Goal: Task Accomplishment & Management: Use online tool/utility

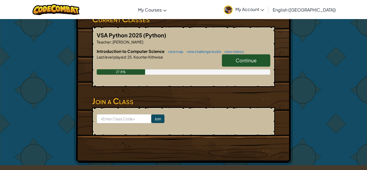
scroll to position [97, 0]
click at [247, 59] on span "Continue" at bounding box center [245, 60] width 21 height 6
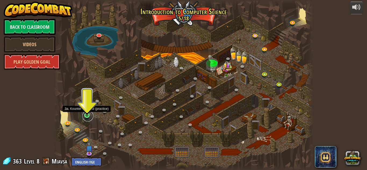
click at [88, 117] on link at bounding box center [87, 116] width 11 height 11
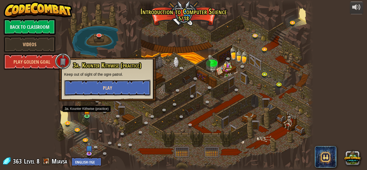
click at [85, 90] on button "Play" at bounding box center [107, 88] width 86 height 16
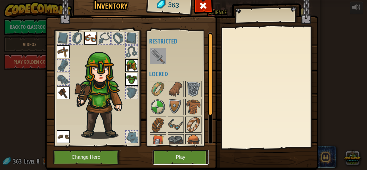
click at [168, 158] on button "Play" at bounding box center [180, 157] width 56 height 15
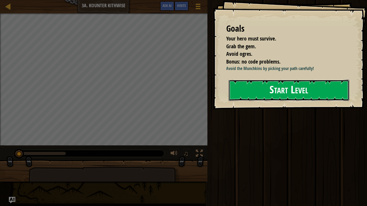
click at [257, 86] on button "Start Level" at bounding box center [288, 90] width 120 height 21
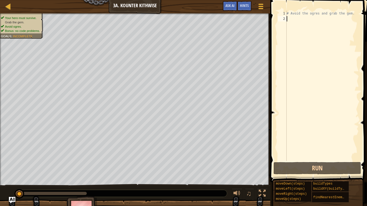
type textarea "m"
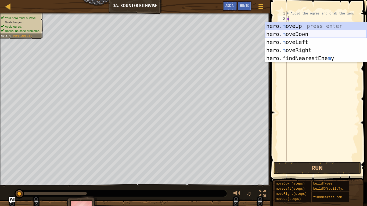
click at [293, 33] on div "hero. m oveUp press enter hero. m oveDown press enter hero. m oveLeft press ent…" at bounding box center [315, 50] width 101 height 56
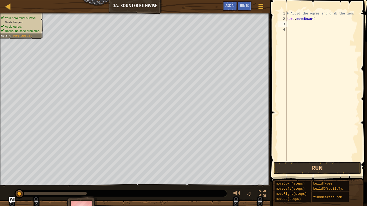
click at [312, 18] on div "# Avoid the ogres and grab the gem. hero . moveDown ( )" at bounding box center [321, 91] width 73 height 161
type textarea "hero.moveDown(1)"
click at [288, 24] on div "# Avoid the ogres and grab the gem. hero . moveDown ( 1 )" at bounding box center [321, 91] width 73 height 161
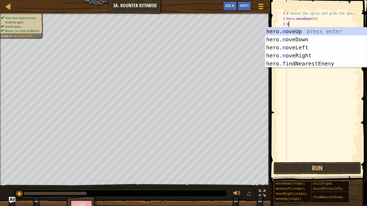
type textarea "mo"
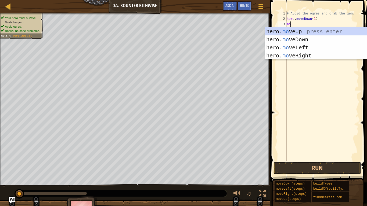
scroll to position [2, 0]
click at [298, 56] on div "hero. mo veUp press enter hero. mo veDown press enter hero. mo veLeft press ent…" at bounding box center [315, 51] width 101 height 48
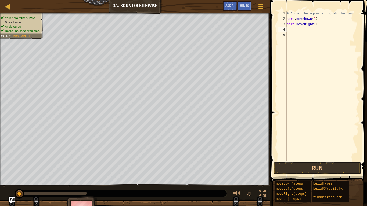
click at [315, 24] on div "# Avoid the ogres and grab the gem. hero . moveDown ( 1 ) hero . moveRight ( )" at bounding box center [321, 91] width 73 height 161
type textarea "hero.moveRight(3)"
click at [325, 164] on button "Run" at bounding box center [316, 168] width 87 height 12
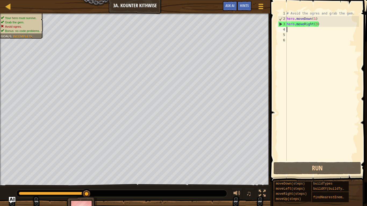
click at [319, 24] on div "# Avoid the ogres and grab the gem. hero . moveDown ( 1 ) hero . moveRight ( 3 )" at bounding box center [321, 91] width 73 height 161
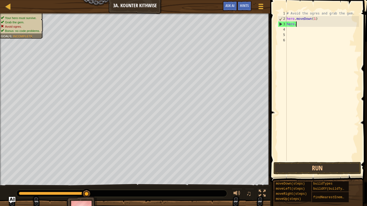
type textarea "h"
click at [315, 19] on div "# Avoid the ogres and grab the gem. hero . moveDown ( 1 )" at bounding box center [321, 91] width 73 height 161
type textarea "hero.moveDown(2)"
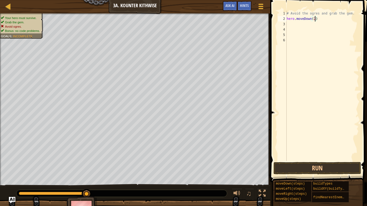
click at [289, 23] on div "# Avoid the ogres and grab the gem. hero . moveDown ( 2 )" at bounding box center [321, 91] width 73 height 161
type textarea "m"
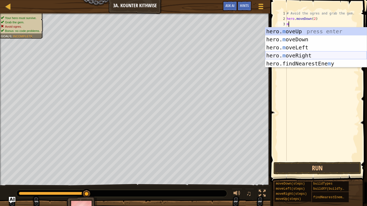
click at [307, 54] on div "hero. m oveUp press enter hero. m oveDown press enter hero. m oveLeft press ent…" at bounding box center [315, 55] width 101 height 56
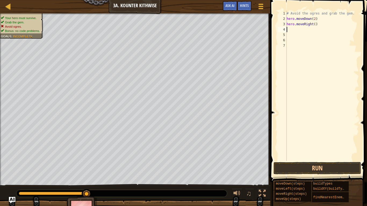
click at [315, 23] on div "# Avoid the ogres and grab the gem. hero . moveDown ( 2 ) hero . moveRight ( )" at bounding box center [321, 91] width 73 height 161
type textarea "hero.moveRight(1)"
click at [289, 31] on div "# Avoid the ogres and grab the gem. hero . moveDown ( 2 ) hero . moveRight ( 1 )" at bounding box center [321, 91] width 73 height 161
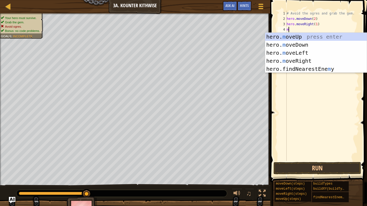
type textarea "mo"
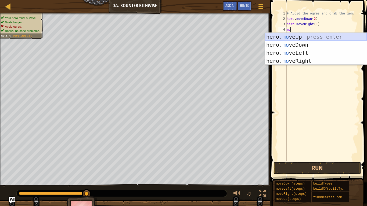
click at [291, 36] on div "hero. mo veUp press enter hero. mo veDown press enter hero. mo veLeft press ent…" at bounding box center [315, 57] width 101 height 48
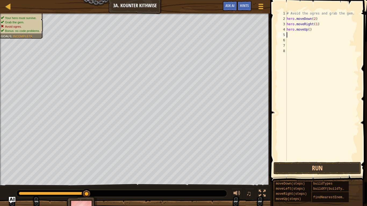
scroll to position [2, 0]
click at [308, 30] on div "# Avoid the ogres and grab the gem. hero . moveDown ( 2 ) hero . moveRight ( 1 …" at bounding box center [321, 91] width 73 height 161
type textarea "hero.moveUp(1)"
click at [287, 36] on div "# Avoid the ogres and grab the gem. hero . moveDown ( 2 ) hero . moveRight ( 1 …" at bounding box center [321, 91] width 73 height 161
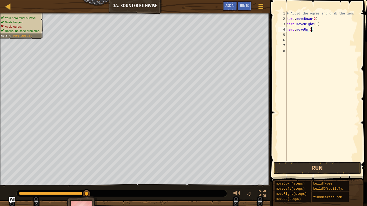
scroll to position [2, 0]
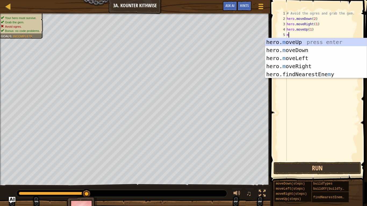
type textarea "mo"
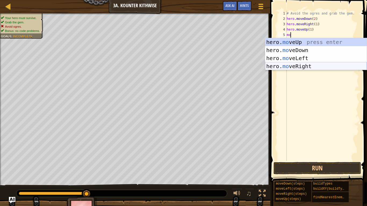
click at [290, 66] on div "hero. mo veUp press enter hero. mo veDown press enter hero. mo veLeft press ent…" at bounding box center [315, 62] width 101 height 48
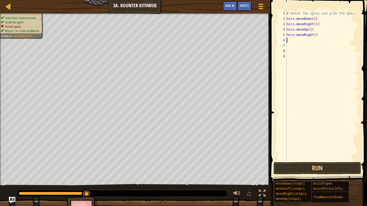
click at [314, 36] on div "# Avoid the ogres and grab the gem. hero . moveDown ( 2 ) hero . moveRight ( 1 …" at bounding box center [321, 91] width 73 height 161
type textarea "hero.moveRight(2)"
click at [338, 169] on button "Run" at bounding box center [316, 168] width 87 height 12
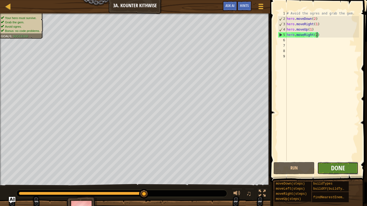
click at [338, 169] on span "Done" at bounding box center [338, 168] width 14 height 9
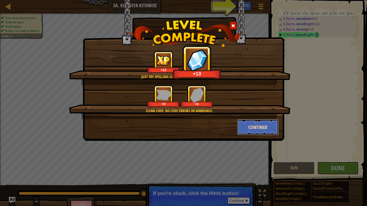
click at [262, 130] on button "Continue" at bounding box center [258, 127] width 42 height 16
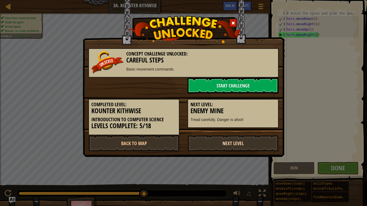
click at [248, 144] on link "Next Level" at bounding box center [232, 143] width 91 height 16
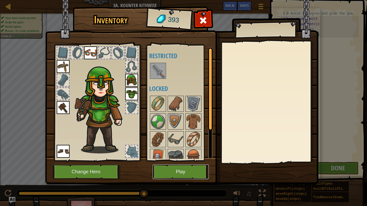
click at [175, 167] on button "Play" at bounding box center [180, 172] width 56 height 15
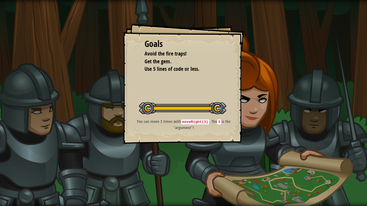
click at [0, 0] on button "Start Level" at bounding box center [0, 0] width 0 height 0
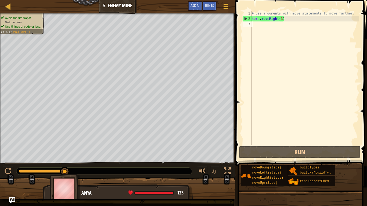
type textarea "mo"
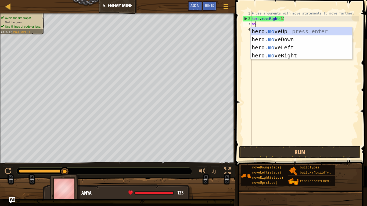
scroll to position [2, 0]
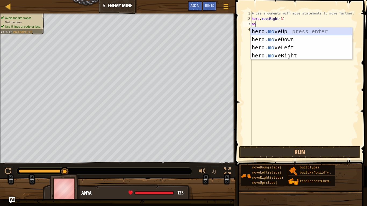
click at [255, 29] on div "hero. mo veUp press enter hero. mo veDown press enter hero. mo veLeft press ent…" at bounding box center [300, 51] width 101 height 48
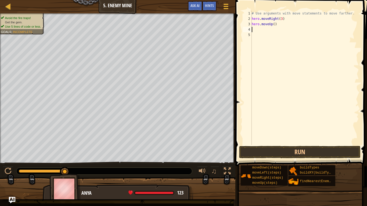
scroll to position [2, 0]
click at [274, 25] on div "# Use arguments with move statements to move farther. hero . moveRight ( 3 ) he…" at bounding box center [304, 83] width 108 height 145
type textarea "hero.moveUp(1)"
click at [251, 29] on div "# Use arguments with move statements to move farther. hero . moveRight ( 3 ) he…" at bounding box center [304, 83] width 108 height 145
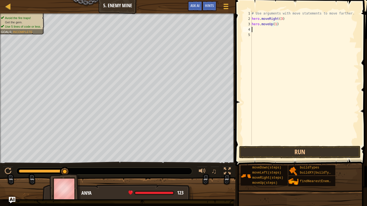
scroll to position [2, 0]
type textarea "mo"
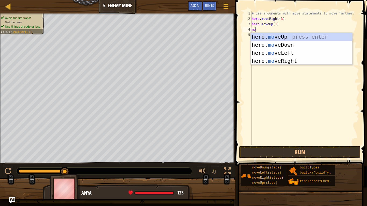
scroll to position [2, 0]
click at [294, 63] on div "hero. mo veUp press enter hero. mo veDown press enter hero. mo veLeft press ent…" at bounding box center [300, 57] width 101 height 48
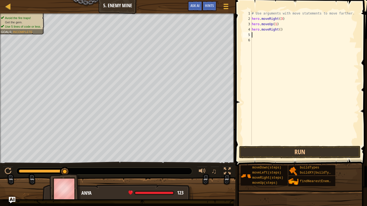
scroll to position [2, 0]
click at [280, 31] on div "# Use arguments with move statements to move farther. hero . moveRight ( 3 ) he…" at bounding box center [304, 83] width 108 height 145
type textarea "hero.moveRight(1)"
click at [254, 34] on div "# Use arguments with move statements to move farther. hero . moveRight ( 3 ) he…" at bounding box center [304, 83] width 108 height 145
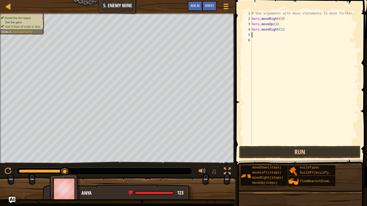
scroll to position [2, 0]
type textarea "m"
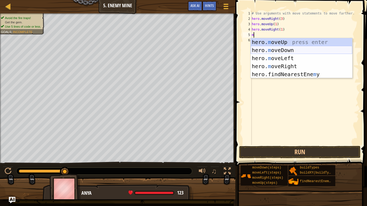
click at [273, 49] on div "hero. m oveUp press enter hero. m oveDown press enter hero. m oveLeft press ent…" at bounding box center [300, 66] width 101 height 56
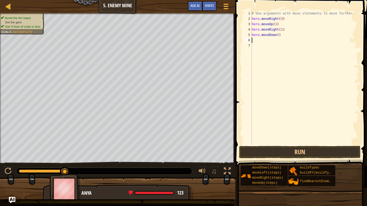
click at [278, 35] on div "# Use arguments with move statements to move farther. hero . moveRight ( 3 ) he…" at bounding box center [304, 83] width 108 height 145
type textarea "hero.moveDown(3)"
click at [257, 42] on div "# Use arguments with move statements to move farther. hero . moveRight ( 3 ) he…" at bounding box center [304, 83] width 108 height 145
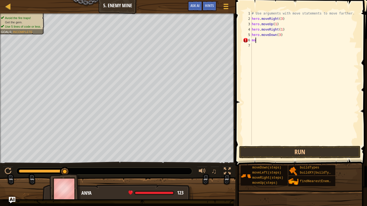
type textarea "m"
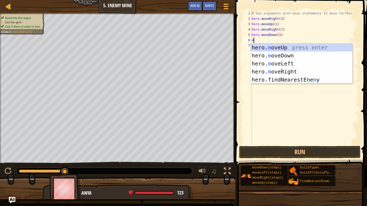
type textarea "mo"
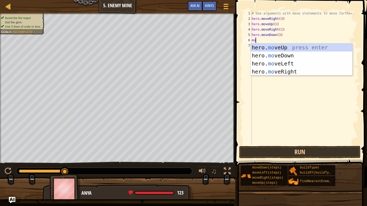
scroll to position [2, 0]
click at [280, 69] on div "hero. mo veUp press enter hero. mo veDown press enter hero. mo veLeft press ent…" at bounding box center [300, 67] width 101 height 48
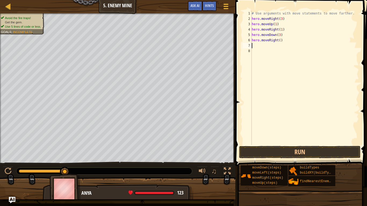
scroll to position [2, 0]
click at [279, 40] on div "# Use arguments with move statements to move farther. hero . moveRight ( 3 ) he…" at bounding box center [304, 83] width 108 height 145
type textarea "hero.moveRight(2)"
click at [290, 153] on button "Run" at bounding box center [299, 152] width 121 height 12
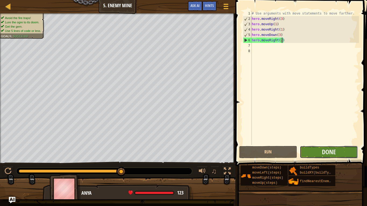
click at [316, 150] on button "Done" at bounding box center [328, 152] width 58 height 12
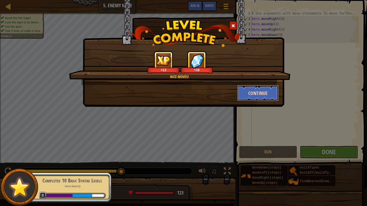
click at [249, 96] on button "Continue" at bounding box center [258, 93] width 42 height 16
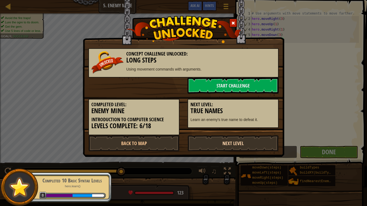
click at [259, 144] on link "Next Level" at bounding box center [232, 143] width 91 height 16
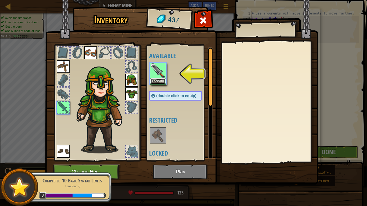
click at [156, 80] on button "Equip" at bounding box center [157, 81] width 15 height 6
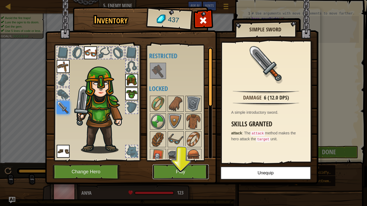
click at [194, 170] on button "Play" at bounding box center [180, 172] width 56 height 15
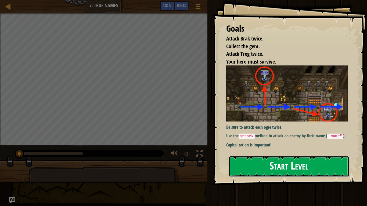
click at [291, 161] on button "Start Level" at bounding box center [288, 166] width 120 height 21
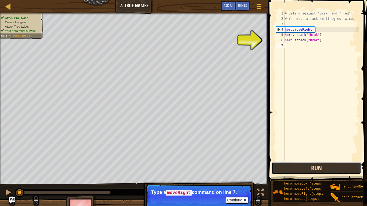
click at [334, 165] on button "Run" at bounding box center [315, 168] width 89 height 12
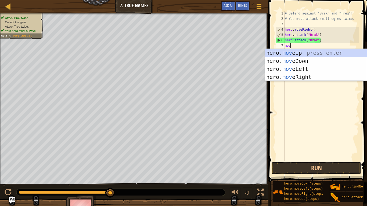
type textarea "move"
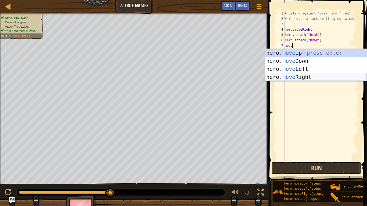
click at [297, 75] on div "hero. move Up press enter hero. move Down press enter hero. move Left press ent…" at bounding box center [315, 73] width 101 height 48
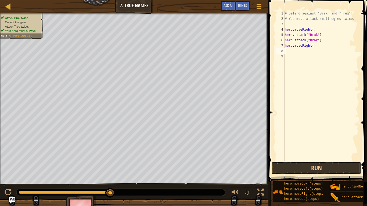
scroll to position [2, 0]
click at [312, 45] on div "# Defend against "Brak" and "Treg"! # You must attack small ogres twice. hero .…" at bounding box center [320, 91] width 75 height 161
type textarea "hero.moveRight(1)"
click at [305, 168] on button "Run" at bounding box center [315, 168] width 89 height 12
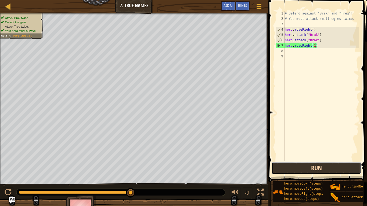
click at [305, 168] on button "Run" at bounding box center [315, 168] width 89 height 12
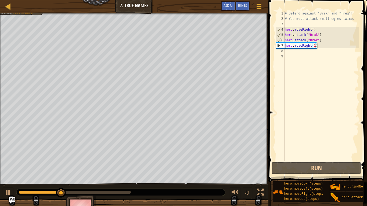
click at [289, 51] on div "# Defend against "Brak" and "Treg"! # You must attack small ogres twice. hero .…" at bounding box center [320, 91] width 75 height 161
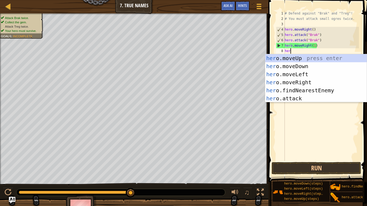
scroll to position [2, 1]
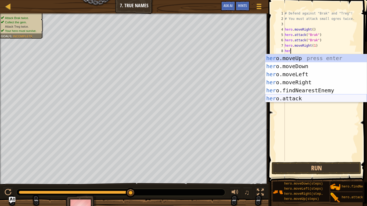
click at [298, 99] on div "her o.moveUp press enter her o.moveDown press enter her o.moveLeft press enter …" at bounding box center [315, 86] width 101 height 64
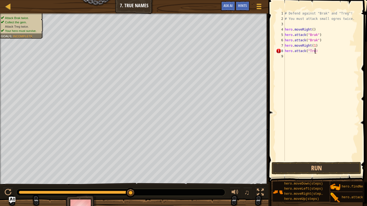
scroll to position [2, 5]
type textarea "hero.attack("Treg")"
click at [286, 55] on div "# Defend against "Brak" and "Treg"! # You must attack small ogres twice. hero .…" at bounding box center [320, 91] width 75 height 161
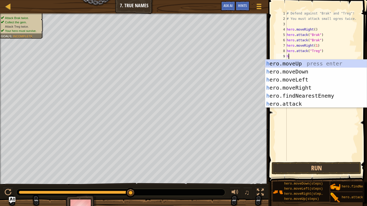
scroll to position [2, 0]
click at [274, 102] on div "he ro.moveUp press enter he ro.moveDown press enter he ro.moveLeft press enter …" at bounding box center [315, 92] width 101 height 64
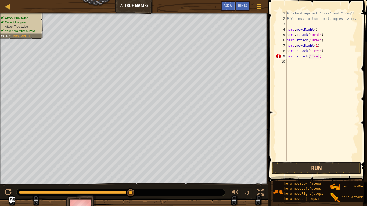
scroll to position [2, 5]
type textarea "hero.attack("Treg")"
click at [291, 64] on div "# Defend against "Brak" and "Treg"! # You must attack small ogres twice. hero .…" at bounding box center [321, 91] width 73 height 161
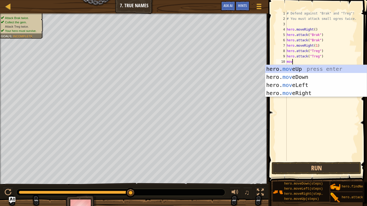
type textarea "move"
click at [304, 92] on div "hero. move Up press enter hero. move Down press enter hero. move Left press ent…" at bounding box center [315, 89] width 101 height 48
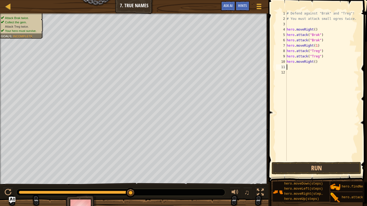
scroll to position [2, 0]
click at [313, 63] on div "# Defend against "Brak" and "Treg"! # You must attack small ogres twice. hero .…" at bounding box center [321, 91] width 73 height 161
click at [315, 61] on div "# Defend against "Brak" and "Treg"! # You must attack small ogres twice. hero .…" at bounding box center [321, 91] width 73 height 161
type textarea "hero.moveRight(3)"
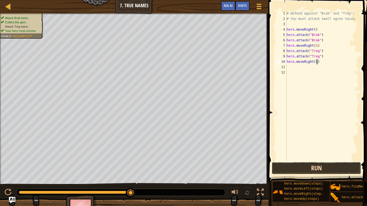
click at [323, 167] on button "Run" at bounding box center [315, 168] width 89 height 12
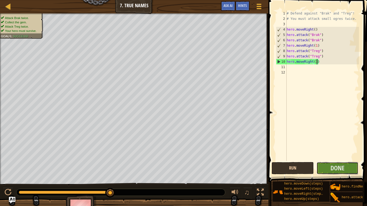
click at [323, 167] on button "Done" at bounding box center [337, 168] width 42 height 12
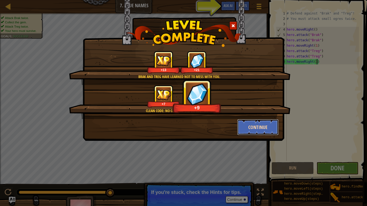
click at [267, 130] on button "Continue" at bounding box center [258, 127] width 42 height 16
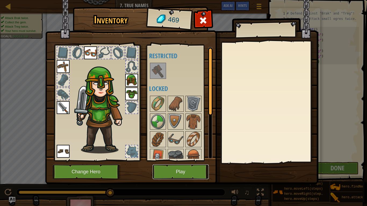
click at [177, 169] on button "Play" at bounding box center [180, 172] width 56 height 15
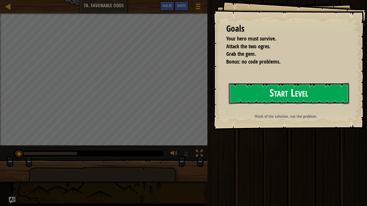
click at [239, 87] on button "Start Level" at bounding box center [288, 93] width 120 height 21
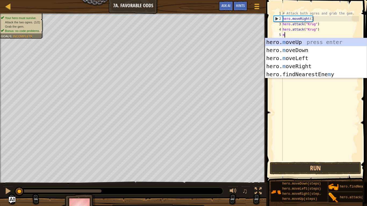
scroll to position [2, 0]
type textarea "mo"
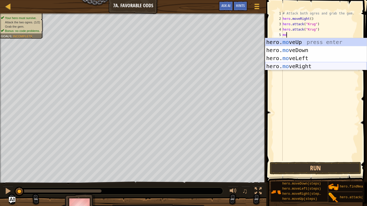
click at [302, 65] on div "hero. mo veUp press enter hero. mo veDown press enter hero. mo veLeft press ent…" at bounding box center [315, 62] width 101 height 48
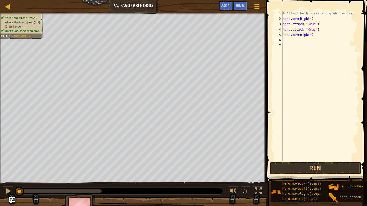
scroll to position [2, 0]
click at [310, 36] on div "# Attack both ogres and grab the gem. hero . moveRight ( ) hero . attack ( "[PE…" at bounding box center [319, 91] width 77 height 161
type textarea "hero.moveRight(1)"
click at [288, 41] on div "# Attack both ogres and grab the gem. hero . moveRight ( ) hero . attack ( "[PE…" at bounding box center [319, 91] width 77 height 161
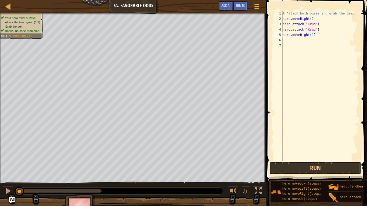
scroll to position [2, 0]
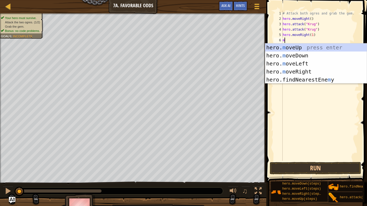
type textarea "mo"
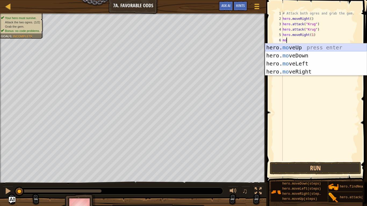
click at [296, 48] on div "hero. mo veUp press enter hero. mo veDown press enter hero. mo veLeft press ent…" at bounding box center [315, 67] width 101 height 48
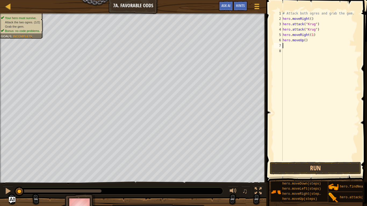
click at [305, 39] on div "# Attack both ogres and grab the gem. hero . moveRight ( ) hero . attack ( "[PE…" at bounding box center [319, 91] width 77 height 161
type textarea "hero.moveUp(1)"
click at [283, 46] on div "# Attack both ogres and grab the gem. hero . moveRight ( ) hero . attack ( "[PE…" at bounding box center [319, 91] width 77 height 161
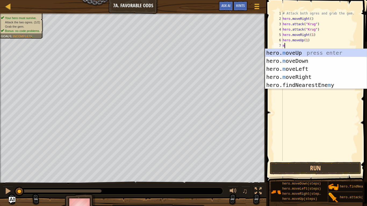
type textarea "mo"
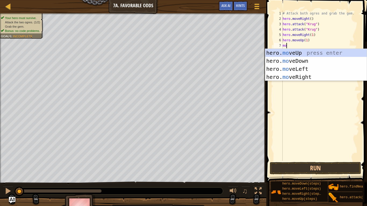
scroll to position [2, 0]
click at [298, 69] on div "hero. mo veUp press enter hero. mo veDown press enter hero. mo veLeft press ent…" at bounding box center [315, 73] width 101 height 48
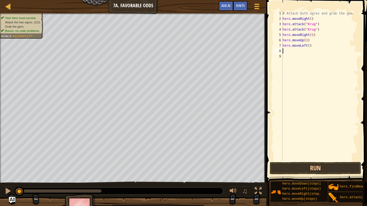
click at [309, 45] on div "# Attack both ogres and grab the gem. hero . moveRight ( ) hero . attack ( "[PE…" at bounding box center [319, 91] width 77 height 161
type textarea "hero.moveLeft(1)"
click at [284, 51] on div "# Attack both ogres and grab the gem. hero . moveRight ( ) hero . attack ( "[PE…" at bounding box center [319, 91] width 77 height 161
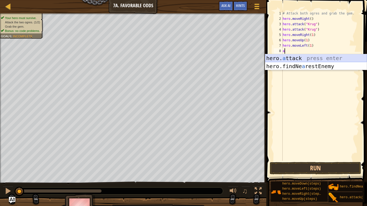
click at [305, 59] on div "hero. a ttack press enter hero.findNe a restEnemy press enter" at bounding box center [315, 70] width 101 height 32
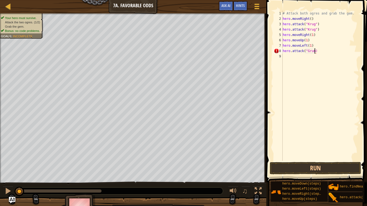
scroll to position [2, 5]
type textarea "hero.attack("Grump")"
click at [284, 56] on div "# Attack both ogres and grab the gem. hero . moveRight ( ) hero . attack ( "[PE…" at bounding box center [319, 91] width 77 height 161
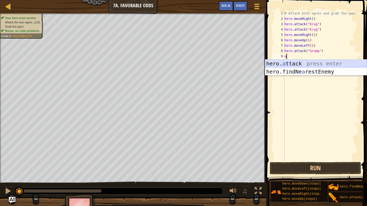
click at [307, 61] on div "hero. a ttack press enter hero.findNe a restEnemy press enter" at bounding box center [315, 76] width 101 height 32
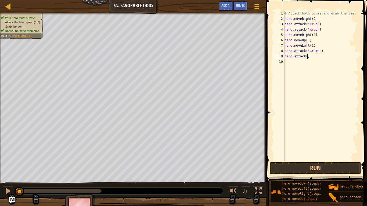
scroll to position [2, 3]
type textarea "hero.attack("Grump")"
click at [293, 61] on div "# Attack both ogres and grab the gem. hero . moveRight ( ) hero . attack ( "[PE…" at bounding box center [320, 91] width 75 height 161
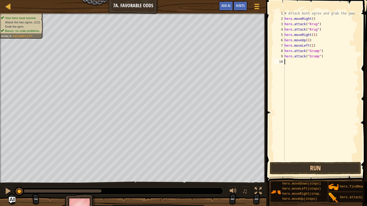
type textarea "m"
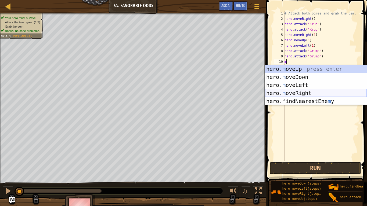
click at [305, 92] on div "hero. m oveUp press enter hero. m oveDown press enter hero. m oveLeft press ent…" at bounding box center [315, 93] width 101 height 56
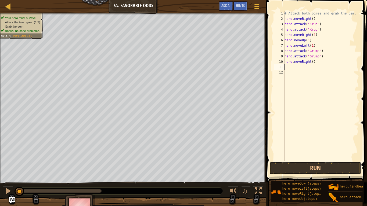
click at [312, 62] on div "# Attack both ogres and grab the gem. hero . moveRight ( ) hero . attack ( "[PE…" at bounding box center [320, 91] width 75 height 161
type textarea "hero.moveRight(1)"
click at [298, 169] on button "Run" at bounding box center [314, 168] width 91 height 12
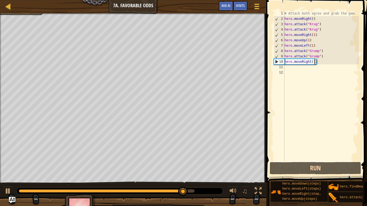
click at [289, 68] on div "# Attack both ogres and grab the gem. hero . moveRight ( ) hero . attack ( "[PE…" at bounding box center [320, 91] width 75 height 161
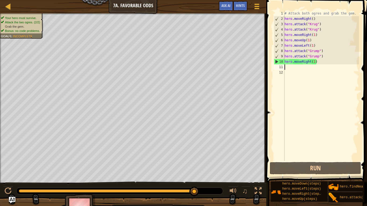
type textarea "m"
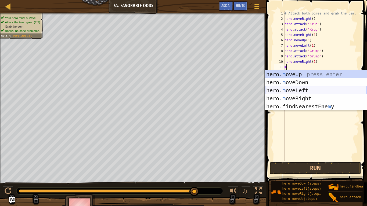
click at [299, 92] on div "hero. m oveUp press enter hero. m oveDown press enter hero. m oveLeft press ent…" at bounding box center [315, 98] width 101 height 56
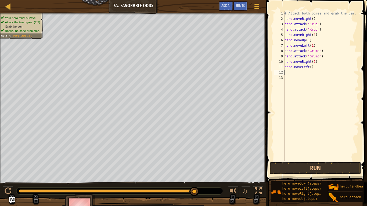
click at [311, 67] on div "# Attack both ogres and grab the gem. hero . moveRight ( ) hero . attack ( "[PE…" at bounding box center [320, 91] width 75 height 161
type textarea "hero.moveLeft(2)"
click at [302, 164] on button "Run" at bounding box center [314, 168] width 91 height 12
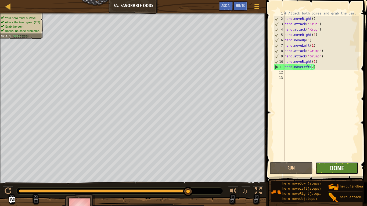
click at [335, 169] on span "Done" at bounding box center [337, 168] width 14 height 9
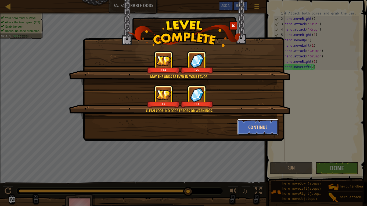
click at [265, 122] on button "Continue" at bounding box center [258, 127] width 42 height 16
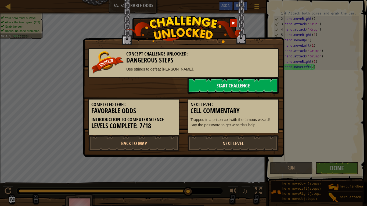
click at [252, 145] on link "Next Level" at bounding box center [232, 143] width 91 height 16
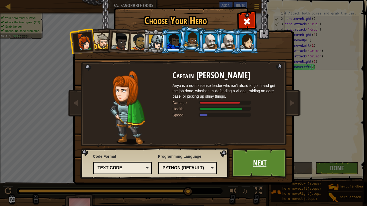
click at [258, 160] on link "Next" at bounding box center [259, 163] width 56 height 30
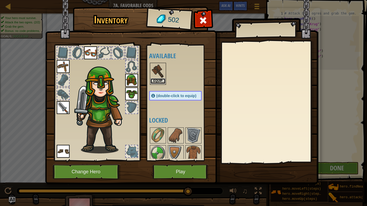
click at [159, 82] on button "Equip" at bounding box center [157, 81] width 15 height 6
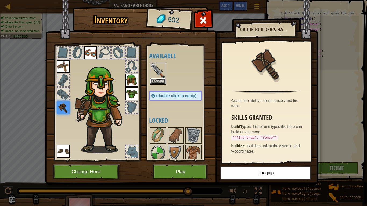
click at [162, 79] on button "Equip" at bounding box center [157, 81] width 15 height 6
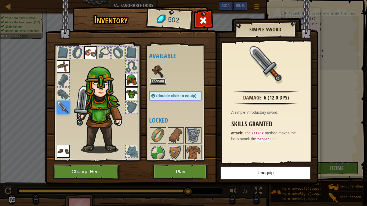
click at [158, 79] on button "Equip" at bounding box center [157, 81] width 15 height 6
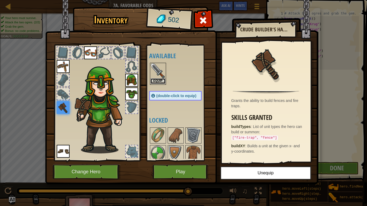
click at [159, 80] on button "Equip" at bounding box center [157, 81] width 15 height 6
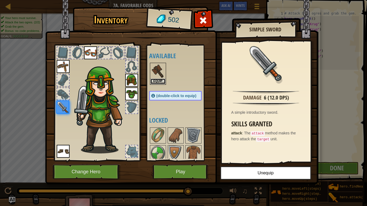
click at [159, 80] on button "Equip" at bounding box center [157, 82] width 15 height 6
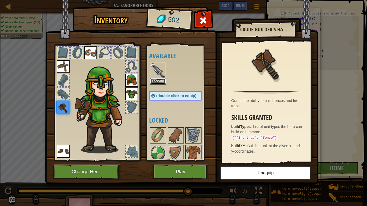
click at [159, 80] on button "Equip" at bounding box center [157, 81] width 15 height 6
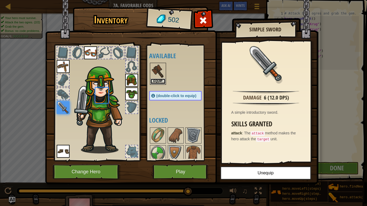
click at [159, 80] on button "Equip" at bounding box center [157, 82] width 15 height 6
click at [0, 0] on button "Equip" at bounding box center [0, 0] width 0 height 0
click at [159, 80] on button "Equip" at bounding box center [157, 82] width 15 height 6
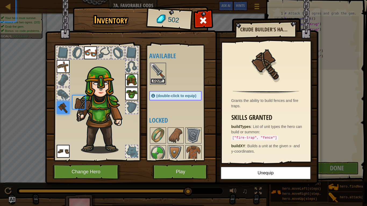
click at [159, 80] on button "Equip" at bounding box center [157, 81] width 15 height 6
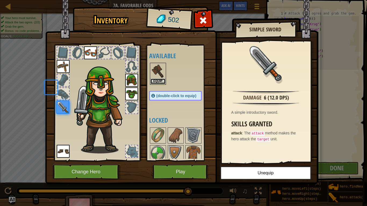
click at [159, 80] on button "Equip" at bounding box center [157, 82] width 15 height 6
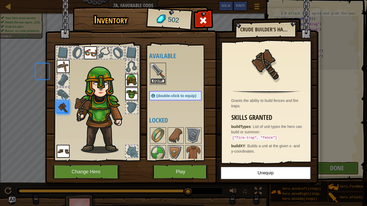
click at [159, 80] on button "Equip" at bounding box center [157, 81] width 15 height 6
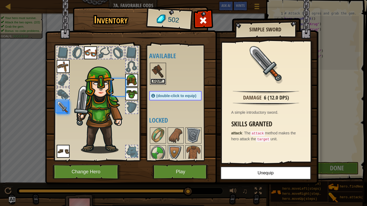
click at [159, 80] on button "Equip" at bounding box center [157, 82] width 15 height 6
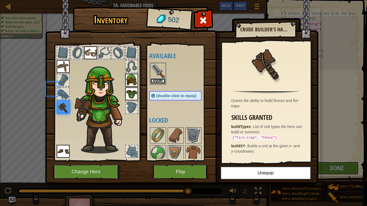
click at [159, 80] on button "Equip" at bounding box center [157, 81] width 15 height 6
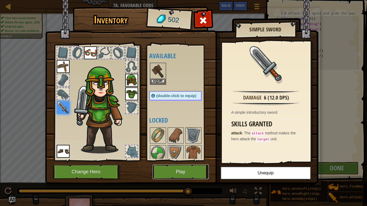
click at [193, 170] on button "Play" at bounding box center [180, 172] width 56 height 15
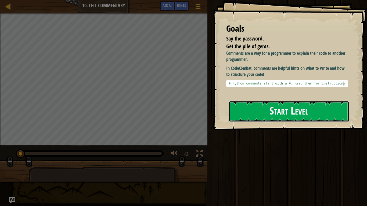
click at [244, 112] on button "Start Level" at bounding box center [288, 111] width 120 height 21
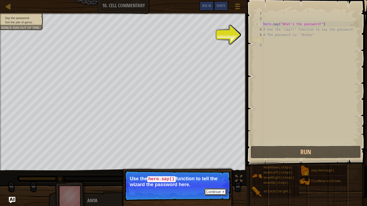
click at [211, 170] on button "Continue" at bounding box center [215, 191] width 22 height 7
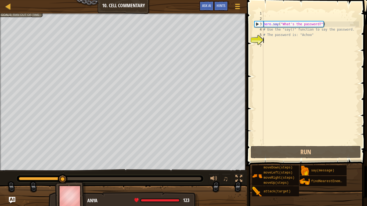
scroll to position [2, 0]
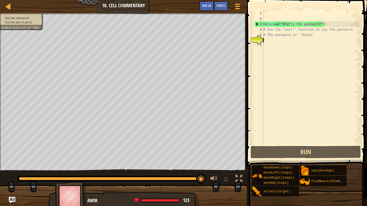
type textarea "t"
type textarea "p"
click at [218, 5] on span "Hints" at bounding box center [220, 5] width 9 height 5
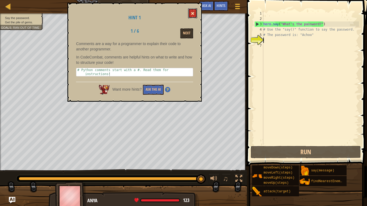
click at [194, 10] on button at bounding box center [192, 13] width 9 height 10
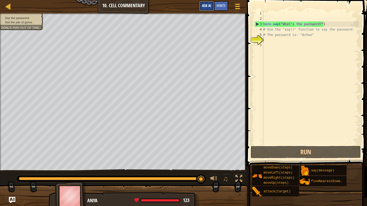
click at [202, 7] on span "Ask AI" at bounding box center [206, 5] width 9 height 5
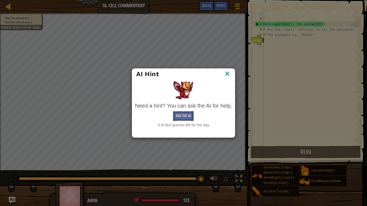
click at [181, 115] on button "Ask the AI" at bounding box center [183, 116] width 21 height 10
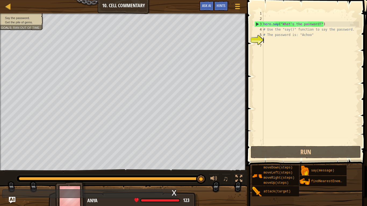
type textarea "w"
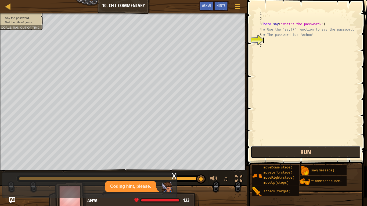
click at [326, 151] on button "Run" at bounding box center [305, 152] width 110 height 12
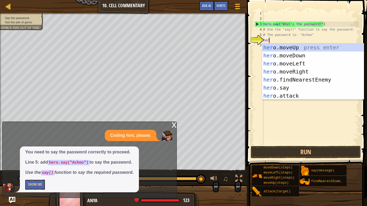
scroll to position [2, 1]
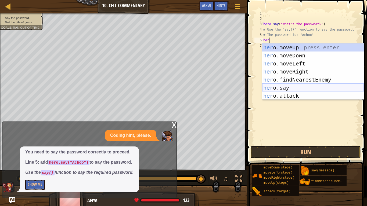
click at [296, 88] on div "her o.moveUp press enter her o.moveDown press enter her o.moveLeft press enter …" at bounding box center [312, 79] width 101 height 72
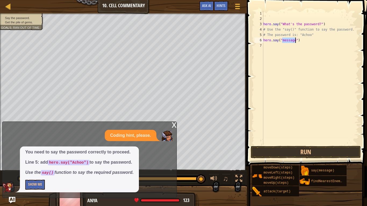
type textarea "hero.say("")"
type textarea "a"
click at [282, 40] on div "hero . say ( "What's the password?" ) # Use the "say()" function to say the pas…" at bounding box center [310, 83] width 97 height 145
type textarea "hero.say("Achoo")"
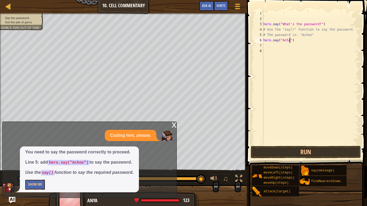
scroll to position [2, 4]
click at [267, 45] on div "hero . say ( "What's the password?" ) # Use the "say()" function to say the pas…" at bounding box center [310, 83] width 97 height 145
click at [172, 125] on div "x" at bounding box center [173, 124] width 5 height 5
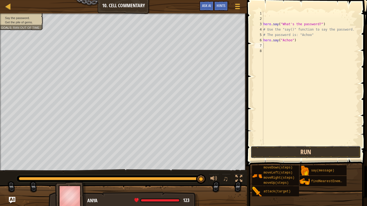
click at [286, 155] on button "Run" at bounding box center [305, 152] width 110 height 12
type textarea "g"
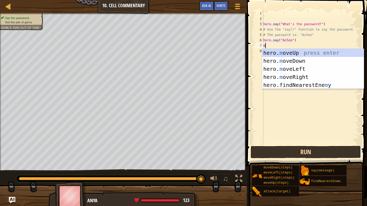
type textarea "mo"
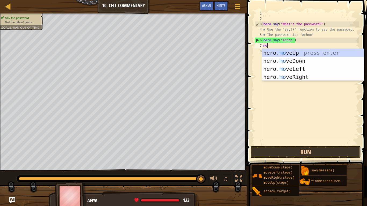
scroll to position [2, 0]
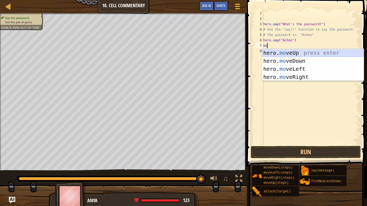
click at [305, 52] on div "hero. mo veUp press enter hero. mo veDown press enter hero. mo veLeft press ent…" at bounding box center [312, 73] width 101 height 48
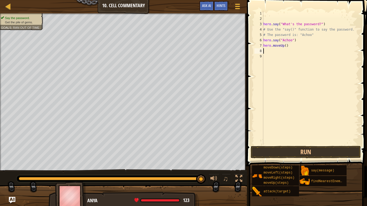
click at [285, 45] on div "hero . say ( "What's the password?" ) # Use the "say()" function to say the pas…" at bounding box center [310, 83] width 97 height 145
type textarea "hero.moveUp(4)"
click at [303, 148] on button "Run" at bounding box center [305, 152] width 110 height 12
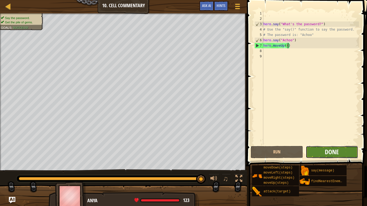
click at [326, 151] on span "Done" at bounding box center [331, 152] width 14 height 9
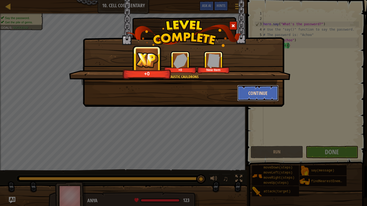
click at [257, 90] on button "Continue" at bounding box center [258, 93] width 42 height 16
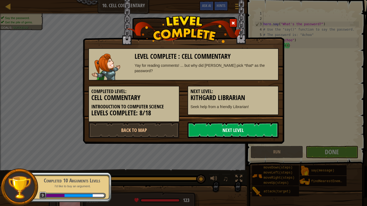
click at [219, 124] on link "Next Level" at bounding box center [232, 130] width 91 height 16
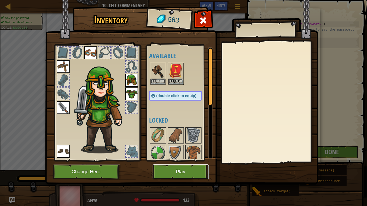
click at [187, 169] on button "Play" at bounding box center [180, 172] width 56 height 15
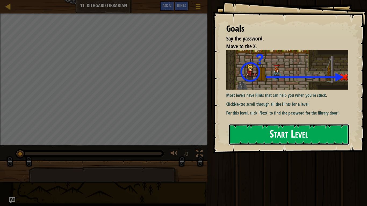
click at [244, 139] on button "Start Level" at bounding box center [288, 134] width 120 height 21
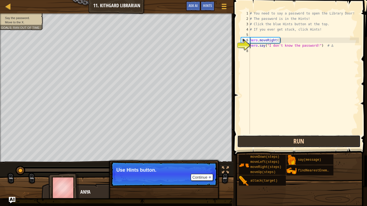
click at [267, 144] on button "Run" at bounding box center [298, 141] width 123 height 12
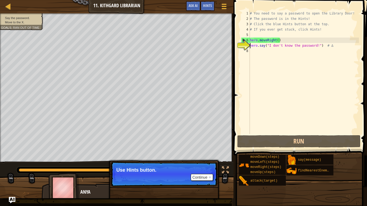
click at [252, 50] on div "# You need to say a password to open the Library Door! # The password is in the…" at bounding box center [303, 78] width 110 height 134
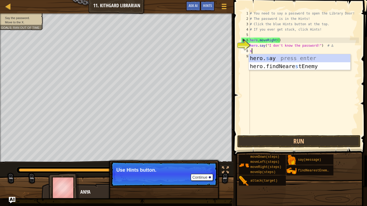
scroll to position [2, 0]
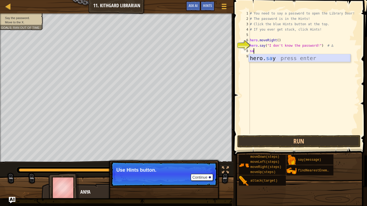
click at [282, 56] on div "hero. sa y press enter" at bounding box center [298, 66] width 101 height 24
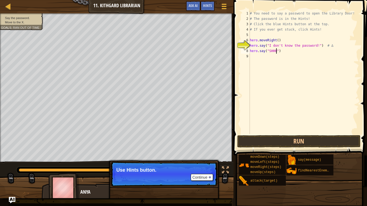
scroll to position [2, 4]
click at [275, 145] on button "Run" at bounding box center [298, 141] width 123 height 12
click at [266, 142] on button "Run" at bounding box center [298, 141] width 123 height 12
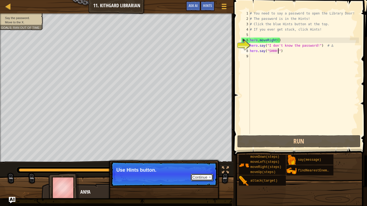
click at [197, 170] on button "Continue" at bounding box center [202, 177] width 22 height 7
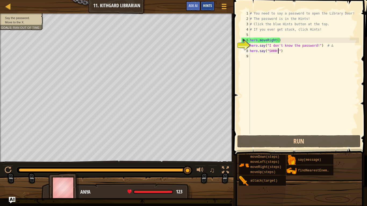
click at [207, 7] on span "Hints" at bounding box center [207, 5] width 9 height 5
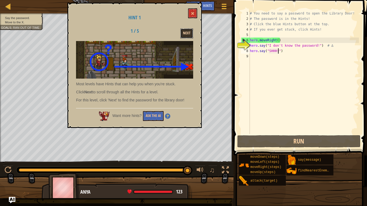
click at [186, 30] on button "Next" at bounding box center [186, 33] width 13 height 10
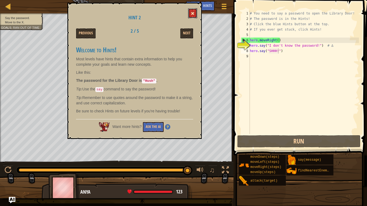
click at [193, 13] on span at bounding box center [193, 14] width 4 height 4
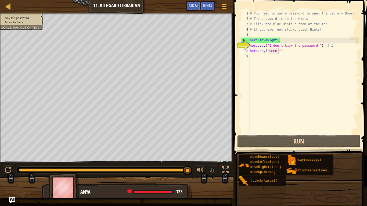
click at [277, 51] on div "# You need to say a password to open the Library Door! # The password is in the…" at bounding box center [303, 78] width 110 height 134
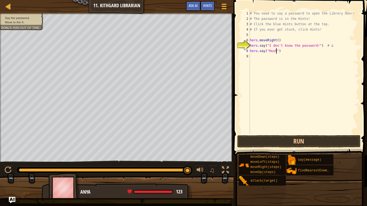
scroll to position [2, 4]
type textarea "hero.say("Hush")"
click at [323, 136] on button "Run" at bounding box center [298, 141] width 123 height 12
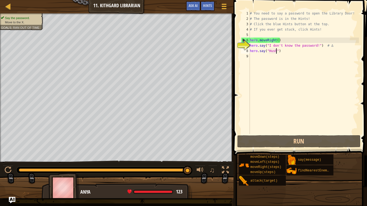
click at [253, 56] on div "# You need to say a password to open the Library Door! # The password is in the…" at bounding box center [303, 78] width 110 height 134
type textarea "g"
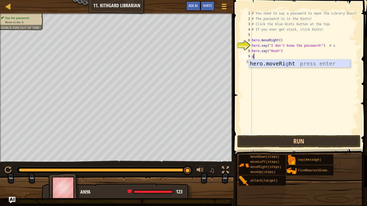
click at [265, 65] on div "hero.moveRi g ht press enter" at bounding box center [298, 72] width 101 height 24
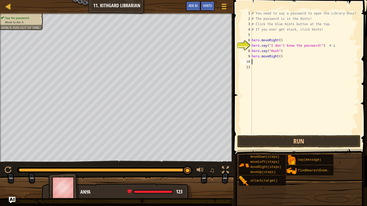
click at [280, 57] on div "# You need to say a password to open the Library Door! # The password is in the…" at bounding box center [304, 78] width 108 height 134
click at [287, 138] on button "Run" at bounding box center [298, 141] width 123 height 12
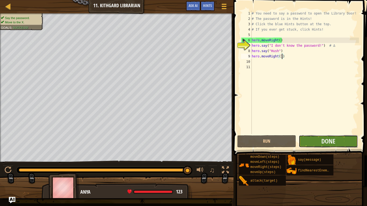
click at [320, 141] on button "Done" at bounding box center [327, 141] width 59 height 12
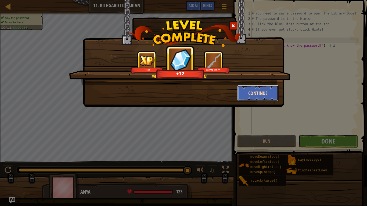
click at [261, 92] on button "Continue" at bounding box center [258, 93] width 42 height 16
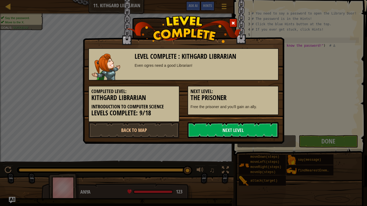
scroll to position [2, 4]
click at [254, 128] on link "Next Level" at bounding box center [232, 130] width 91 height 16
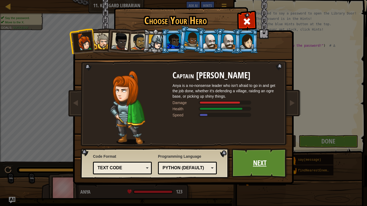
click at [263, 160] on link "Next" at bounding box center [259, 163] width 56 height 30
type textarea "hero.moveRight()"
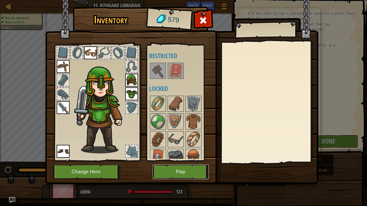
click at [195, 169] on button "Play" at bounding box center [180, 172] width 56 height 15
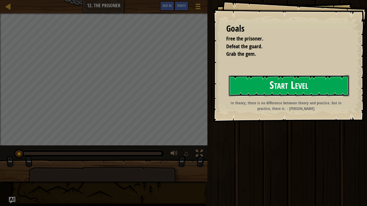
click at [243, 89] on button "Start Level" at bounding box center [288, 85] width 120 height 21
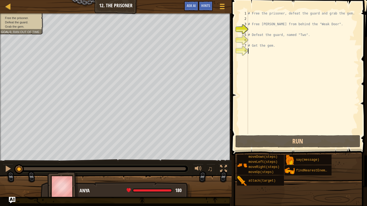
click at [251, 40] on div "# Free the prisoner, defeat the guard and grab the gem. # Free [PERSON_NAME] fr…" at bounding box center [303, 78] width 112 height 134
click at [250, 52] on div "# Free the prisoner, defeat the guard and grab the gem. # Free [PERSON_NAME] fr…" at bounding box center [303, 78] width 112 height 134
type textarea "m"
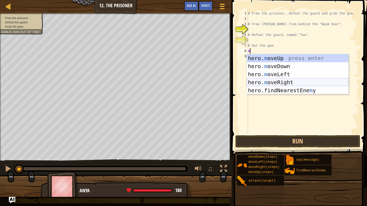
click at [295, 85] on div "hero. m oveUp press enter hero. m oveDown press enter hero. m oveLeft press ent…" at bounding box center [297, 82] width 101 height 56
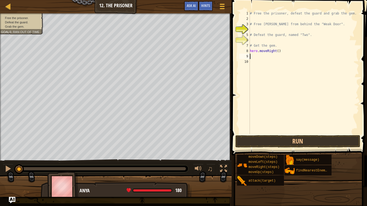
click at [277, 51] on div "# Free the prisoner, defeat the guard and grab the gem. # Free [PERSON_NAME] fr…" at bounding box center [303, 78] width 110 height 134
type textarea ")"
click at [286, 58] on div "# Free the prisoner, defeat the guard and grab the gem. # Free [PERSON_NAME] fr…" at bounding box center [303, 78] width 110 height 134
click at [265, 53] on div "# Free the prisoner, defeat the guard and grab the gem. # Free [PERSON_NAME] fr…" at bounding box center [303, 78] width 110 height 134
type textarea ")"
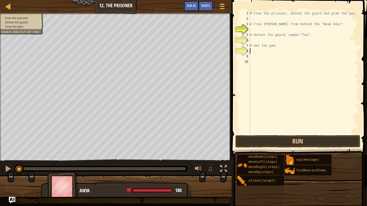
click at [253, 18] on div "# Free the prisoner, defeat the guard and grab the gem. # Free [PERSON_NAME] fr…" at bounding box center [303, 78] width 110 height 134
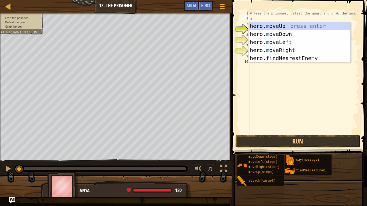
type textarea "mo"
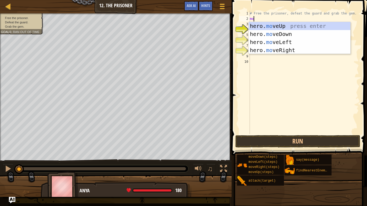
scroll to position [2, 0]
click at [288, 52] on div "hero. mo veUp press enter hero. mo veDown press enter hero. mo veLeft press ent…" at bounding box center [298, 46] width 101 height 48
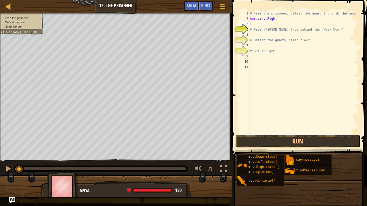
scroll to position [2, 0]
click at [278, 18] on div "# Free the prisoner, defeat the guard and grab the gem. hero . moveRight ( ) # …" at bounding box center [303, 78] width 110 height 134
type textarea "hero.moveRight(1)"
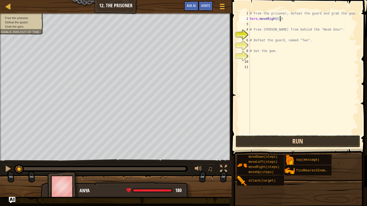
click at [276, 141] on button "Run" at bounding box center [297, 141] width 125 height 12
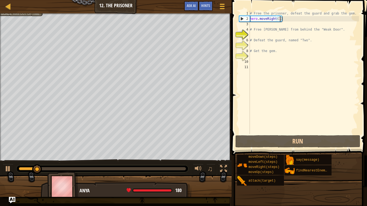
click at [258, 27] on div "# Free the prisoner, defeat the guard and grab the gem. hero . moveRight ( 1 ) …" at bounding box center [303, 78] width 110 height 134
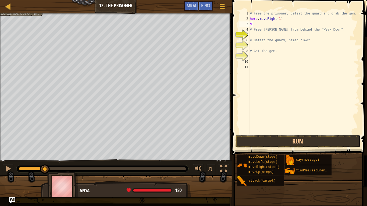
scroll to position [2, 0]
type textarea "md"
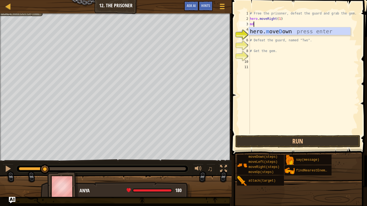
scroll to position [2, 0]
click at [298, 34] on div "hero. m ove D own press enter" at bounding box center [298, 39] width 101 height 24
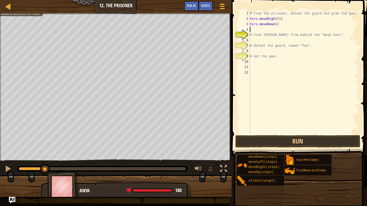
scroll to position [2, 0]
click at [275, 24] on div "# Free the prisoner, defeat the guard and grab the gem. hero . moveRight ( 1 ) …" at bounding box center [303, 78] width 110 height 134
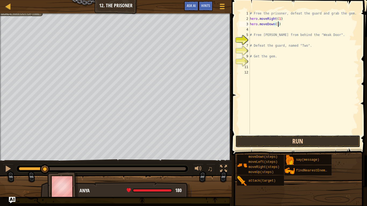
click at [320, 139] on button "Run" at bounding box center [297, 141] width 125 height 12
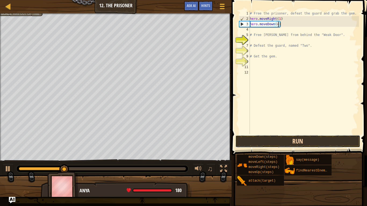
click at [286, 144] on button "Run" at bounding box center [297, 141] width 125 height 12
click at [249, 140] on button "Run" at bounding box center [297, 141] width 125 height 12
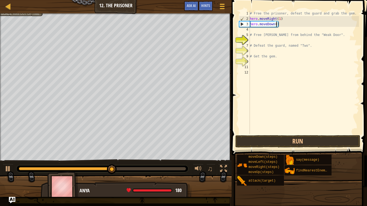
type textarea "hero.moveDown(1)"
click at [252, 30] on div "# Free the prisoner, defeat the guard and grab the gem. hero . moveRight ( 1 ) …" at bounding box center [303, 78] width 110 height 134
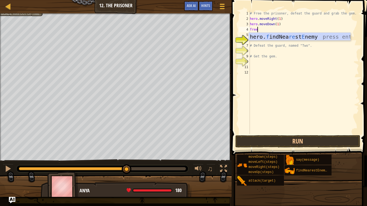
scroll to position [2, 1]
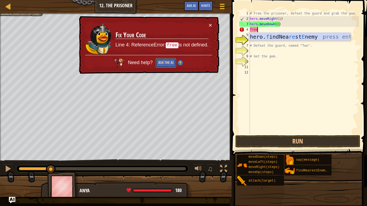
click at [167, 62] on button "Ask the AI" at bounding box center [165, 63] width 21 height 10
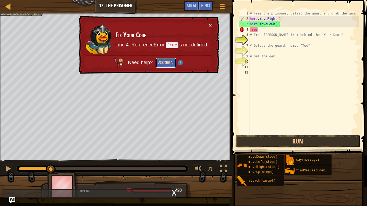
click at [167, 62] on button "Ask the AI" at bounding box center [165, 63] width 21 height 10
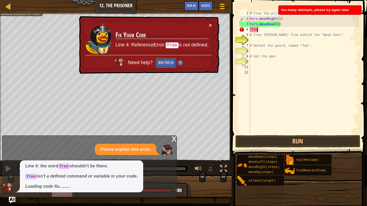
click at [167, 62] on button "Ask the AI" at bounding box center [165, 63] width 21 height 10
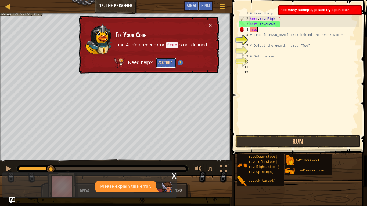
click at [167, 62] on button "Ask the AI" at bounding box center [165, 63] width 21 height 10
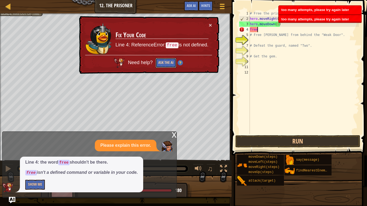
click at [167, 62] on button "Ask the AI" at bounding box center [165, 63] width 21 height 10
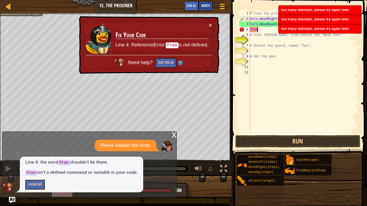
click at [207, 3] on div "Hints" at bounding box center [205, 6] width 14 height 10
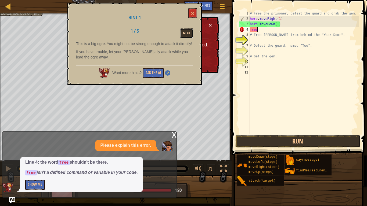
click at [182, 33] on button "Next" at bounding box center [186, 33] width 13 height 10
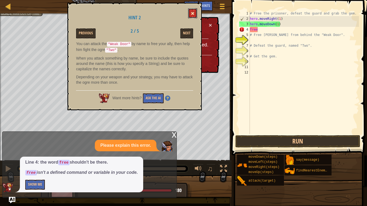
click at [192, 10] on button at bounding box center [192, 13] width 9 height 10
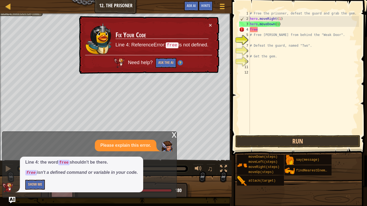
click at [258, 31] on div "# Free the prisoner, defeat the guard and grab the gem. hero . moveRight ( 1 ) …" at bounding box center [303, 78] width 110 height 134
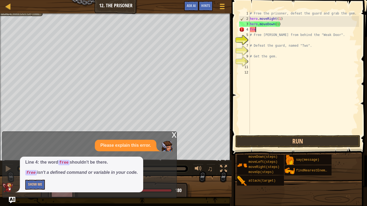
scroll to position [2, 0]
type textarea "f"
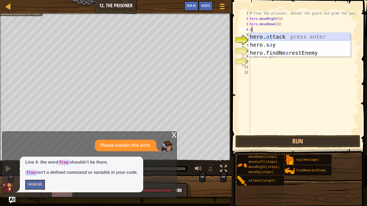
click at [299, 35] on div "hero. a ttack press enter hero.s a y press enter hero.findNe a restEnemy press …" at bounding box center [298, 53] width 101 height 40
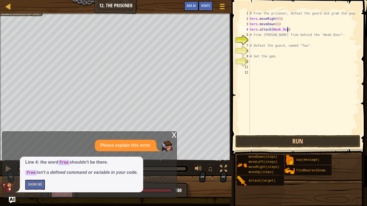
scroll to position [2, 6]
click at [323, 144] on button "Run" at bounding box center [297, 141] width 125 height 12
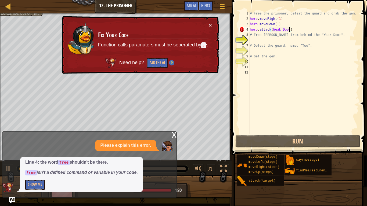
click at [282, 29] on div "# Free the prisoner, defeat the guard and grab the gem. hero . moveRight ( 1 ) …" at bounding box center [303, 78] width 110 height 134
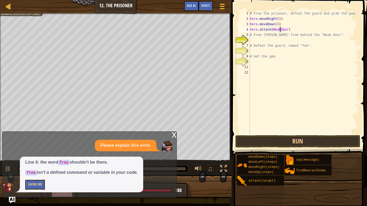
scroll to position [2, 4]
click at [285, 140] on button "Run" at bounding box center [297, 141] width 125 height 12
click at [279, 139] on button "Run" at bounding box center [297, 141] width 125 height 12
click at [270, 141] on button "Run" at bounding box center [297, 141] width 125 height 12
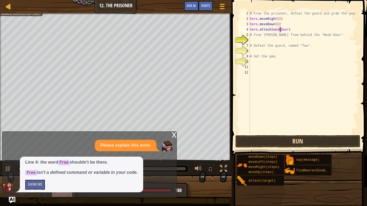
scroll to position [2, 4]
click at [288, 30] on div "# Free the prisoner, defeat the guard and grab the gem. hero . moveRight ( 1 ) …" at bounding box center [303, 78] width 110 height 134
type textarea "hero.attack("Weak Door)"
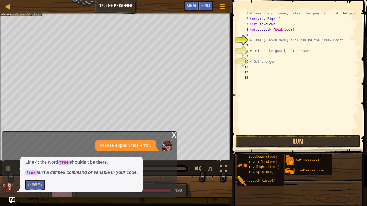
scroll to position [2, 0]
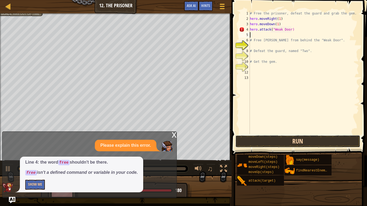
click at [275, 143] on button "Run" at bounding box center [297, 141] width 125 height 12
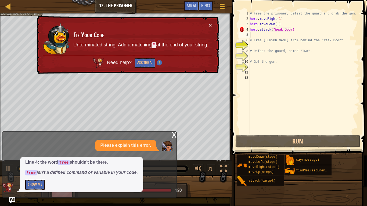
click at [290, 30] on div "# Free the prisoner, defeat the guard and grab the gem. hero . moveRight ( 1 ) …" at bounding box center [303, 78] width 110 height 134
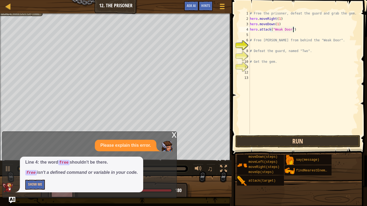
type textarea "hero.attack("Weak Door")"
click at [264, 140] on button "Run" at bounding box center [297, 141] width 125 height 12
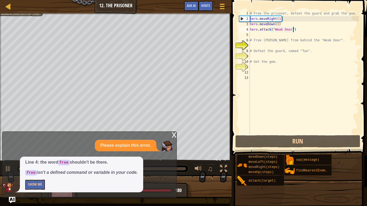
click at [251, 34] on div "# Free the prisoner, defeat the guard and grab the gem. hero . moveRight ( 1 ) …" at bounding box center [303, 78] width 110 height 134
type textarea "m"
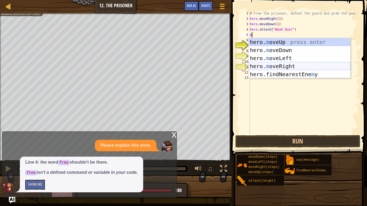
click at [279, 68] on div "hero. m oveUp press enter hero. m oveDown press enter hero. m oveLeft press ent…" at bounding box center [298, 66] width 101 height 56
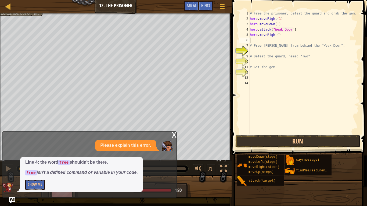
click at [277, 36] on div "# Free the prisoner, defeat the guard and grab the gem. hero . moveRight ( 1 ) …" at bounding box center [303, 78] width 110 height 134
type textarea "hero.moveRight(2)"
click at [253, 40] on div "# Free the prisoner, defeat the guard and grab the gem. hero . moveRight ( 1 ) …" at bounding box center [303, 78] width 110 height 134
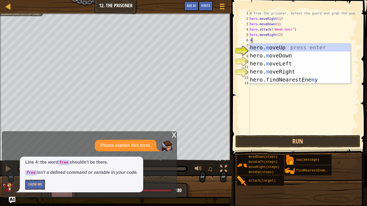
type textarea "mo"
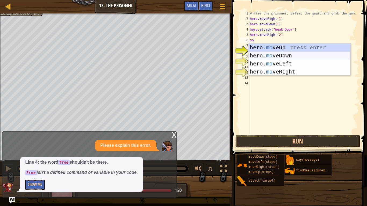
click at [275, 53] on div "hero. mo veUp press enter hero. mo veDown press enter hero. mo veLeft press ent…" at bounding box center [298, 67] width 101 height 48
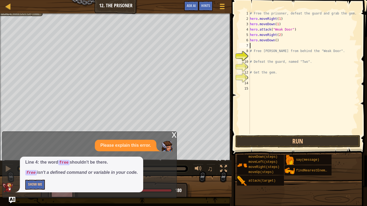
click at [276, 41] on div "# Free the prisoner, defeat the guard and grab the gem. hero . moveRight ( 1 ) …" at bounding box center [303, 78] width 110 height 134
type textarea "hero.moveDown(1)"
click at [253, 46] on div "# Free the prisoner, defeat the guard and grab the gem. hero . moveRight ( 1 ) …" at bounding box center [303, 78] width 110 height 134
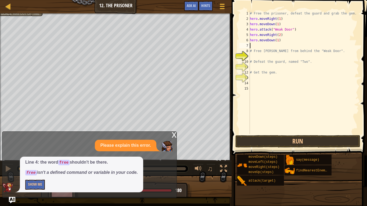
type textarea "d"
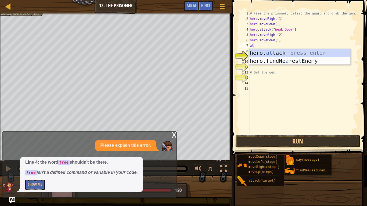
scroll to position [2, 0]
click at [314, 53] on div "hero. at tack press enter hero.findNe a res t Enemy press enter" at bounding box center [298, 65] width 101 height 32
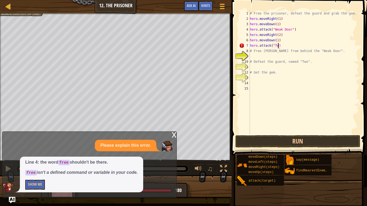
scroll to position [2, 4]
type textarea "hero.attack("Two")"
click at [295, 69] on div "# Free the prisoner, defeat the guard and grab the gem. hero . moveRight ( 1 ) …" at bounding box center [303, 78] width 110 height 134
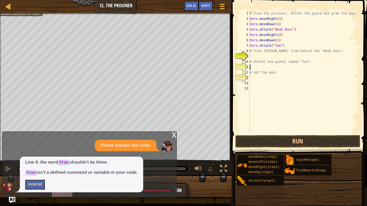
click at [283, 45] on div "# Free the prisoner, defeat the guard and grab the gem. hero . moveRight ( 1 ) …" at bounding box center [303, 78] width 110 height 134
type textarea "hero.attack("Two")"
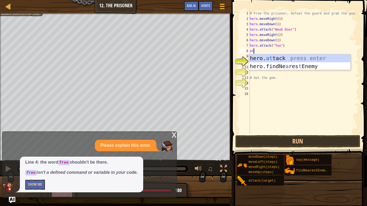
scroll to position [2, 1]
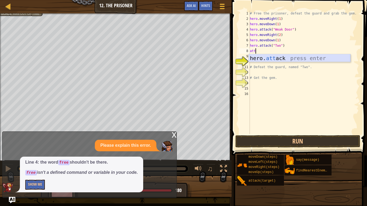
click at [294, 58] on div "hero. att ack press enter" at bounding box center [298, 66] width 101 height 24
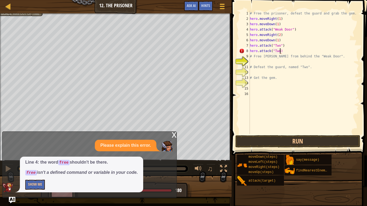
scroll to position [2, 5]
click at [299, 142] on button "Run" at bounding box center [297, 141] width 125 height 12
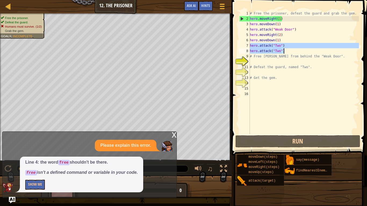
drag, startPoint x: 250, startPoint y: 46, endPoint x: 286, endPoint y: 52, distance: 36.0
click at [286, 52] on div "# Free the prisoner, defeat the guard and grab the gem. hero . moveRight ( 1 ) …" at bounding box center [303, 78] width 110 height 134
type textarea "hero.attack("Two") hero.attack("Two")"
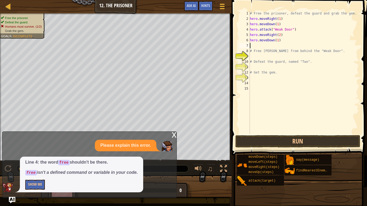
click at [284, 68] on div "# Free the prisoner, defeat the guard and grab the gem. hero . moveRight ( 1 ) …" at bounding box center [303, 78] width 110 height 134
paste textarea "hero.attack("Two")"
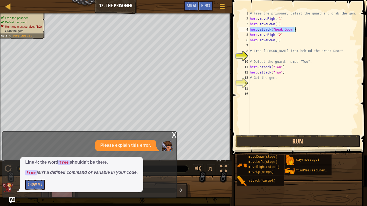
drag, startPoint x: 250, startPoint y: 30, endPoint x: 296, endPoint y: 31, distance: 46.2
click at [296, 31] on div "# Free the prisoner, defeat the guard and grab the gem. hero . moveRight ( 1 ) …" at bounding box center [303, 78] width 110 height 134
type textarea "hero.attack("Weak Door")"
click at [280, 57] on div "# Free the prisoner, defeat the guard and grab the gem. hero . moveRight ( 1 ) …" at bounding box center [303, 78] width 110 height 134
paste textarea "hero.attack("Weak Door")"
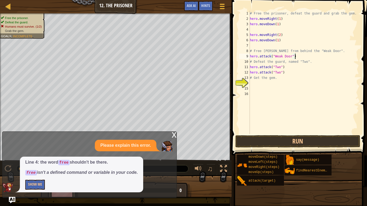
click at [264, 32] on div "# Free the prisoner, defeat the guard and grab the gem. hero . moveRight ( 1 ) …" at bounding box center [303, 78] width 110 height 134
type textarea "hero.moveRight(2)"
click at [263, 30] on div "# Free the prisoner, defeat the guard and grab the gem. hero . moveRight ( 1 ) …" at bounding box center [303, 78] width 110 height 134
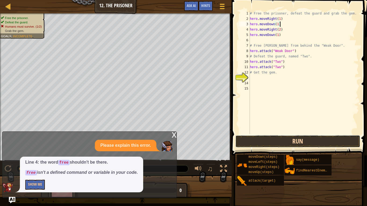
click at [282, 143] on button "Run" at bounding box center [297, 141] width 125 height 12
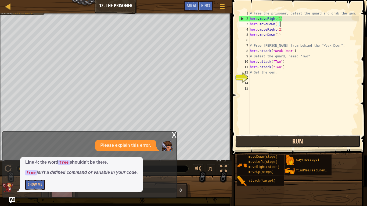
click at [297, 138] on button "Run" at bounding box center [297, 141] width 125 height 12
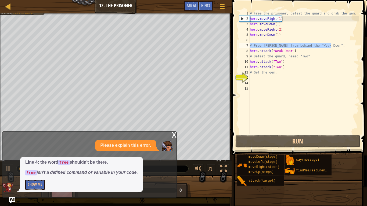
drag, startPoint x: 250, startPoint y: 46, endPoint x: 333, endPoint y: 45, distance: 83.5
click at [333, 45] on div "# Free the prisoner, defeat the guard and grab the gem. hero . moveRight ( 1 ) …" at bounding box center [303, 78] width 110 height 134
type textarea "# Free [PERSON_NAME] from behind the "Weak Door"."
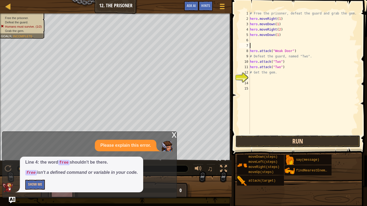
click at [314, 141] on button "Run" at bounding box center [297, 141] width 125 height 12
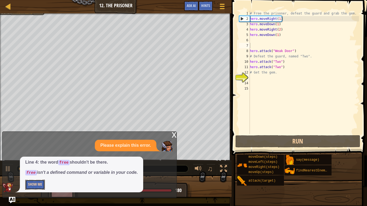
click at [35, 170] on button "Show Me" at bounding box center [35, 185] width 20 height 10
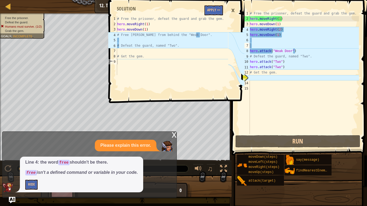
click at [233, 10] on div "×" at bounding box center [232, 10] width 9 height 12
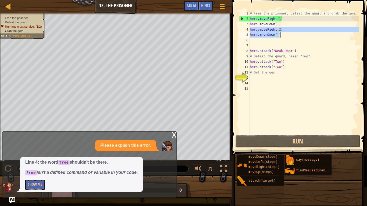
drag, startPoint x: 250, startPoint y: 30, endPoint x: 282, endPoint y: 37, distance: 32.9
click at [282, 37] on div "# Free the prisoner, defeat the guard and grab the gem. hero . moveRight ( 1 ) …" at bounding box center [303, 78] width 110 height 134
type textarea "hero.moveRight(2) hero.moveDown(1)"
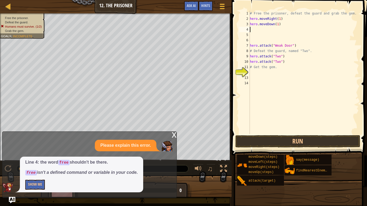
click at [309, 47] on div "# Free the prisoner, defeat the guard and grab the gem. hero . moveRight ( 1 ) …" at bounding box center [303, 78] width 110 height 134
type textarea "hero.attack("Weak Door")"
paste textarea "hero.moveDown(1)"
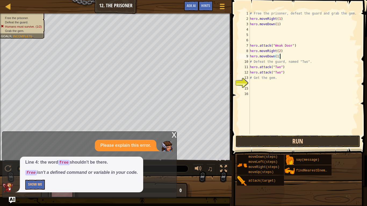
click at [286, 139] on button "Run" at bounding box center [297, 141] width 125 height 12
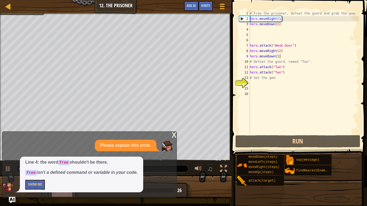
click at [9, 168] on div "Line 4: the word free shouldn't be there. free isn't a defined command or varia…" at bounding box center [87, 175] width 171 height 36
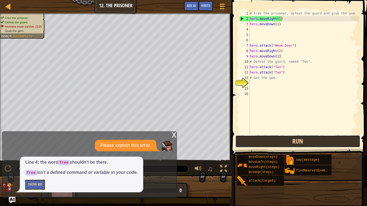
click at [260, 145] on button "Run" at bounding box center [297, 141] width 125 height 12
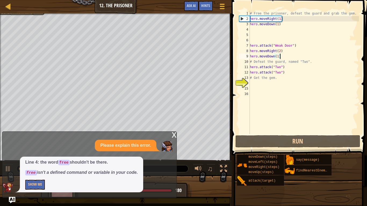
click at [287, 24] on div "# Free the prisoner, defeat the guard and grab the gem. hero . moveRight ( 1 ) …" at bounding box center [303, 78] width 110 height 134
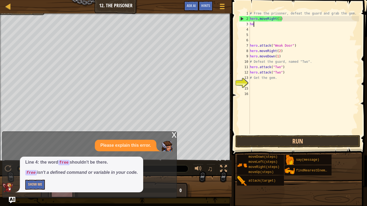
type textarea "h"
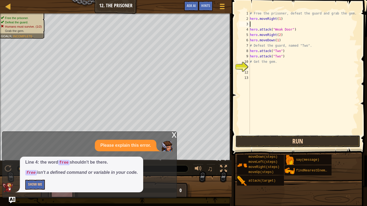
click at [302, 144] on button "Run" at bounding box center [297, 141] width 125 height 12
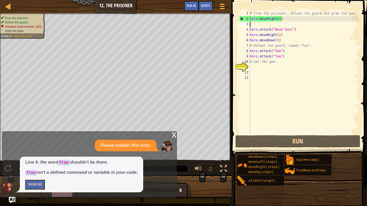
click at [315, 45] on div "# Free the prisoner, defeat the guard and grab the gem. hero . moveRight ( 1 ) …" at bounding box center [303, 78] width 110 height 134
type textarea "# Defeat the guard, named "Two"."
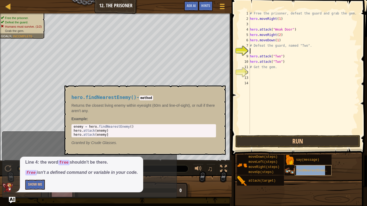
click at [310, 170] on span "findNearestEnemy()" at bounding box center [313, 171] width 35 height 4
paste textarea "hero.moveDown(1)"
type textarea "hero.moveDown(1)"
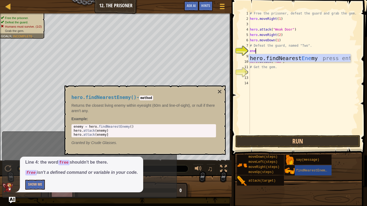
type textarea "ener"
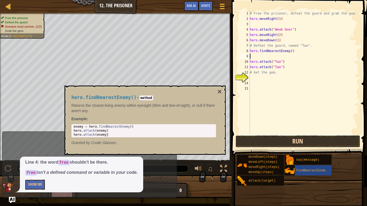
click at [290, 145] on button "Run" at bounding box center [297, 141] width 125 height 12
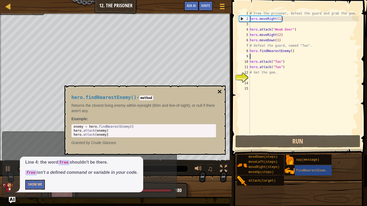
click at [219, 91] on button "×" at bounding box center [219, 92] width 4 height 8
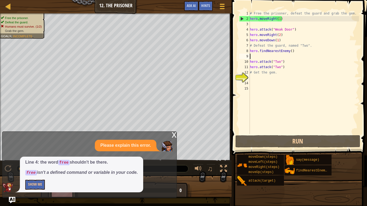
click at [260, 57] on div "# Free the prisoner, defeat the guard and grab the gem. hero . moveRight ( 1 ) …" at bounding box center [303, 78] width 110 height 134
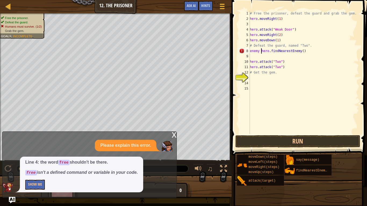
scroll to position [2, 2]
type textarea "enemy = hero.findNearestEnemy()"
click at [259, 79] on div "# Free the prisoner, defeat the guard and grab the gem. hero . moveRight ( 1 ) …" at bounding box center [303, 78] width 110 height 134
click at [286, 144] on button "Run" at bounding box center [297, 141] width 125 height 12
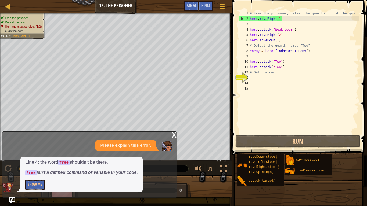
click at [282, 62] on div "# Free the prisoner, defeat the guard and grab the gem. hero . moveRight ( 1 ) …" at bounding box center [303, 78] width 110 height 134
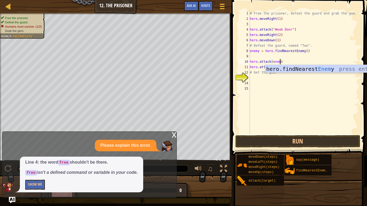
scroll to position [2, 5]
click at [321, 67] on div "hero.findNearest Enemy press enter" at bounding box center [315, 77] width 101 height 24
click at [341, 45] on div "# Free the prisoner, defeat the guard and grab the gem. hero . moveRight ( 1 ) …" at bounding box center [303, 78] width 110 height 134
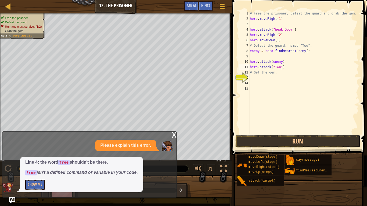
click at [282, 67] on div "# Free the prisoner, defeat the guard and grab the gem. hero . moveRight ( 1 ) …" at bounding box center [303, 78] width 110 height 134
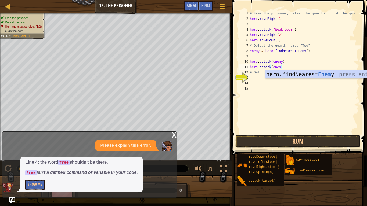
type textarea "hero.attack(enemy)"
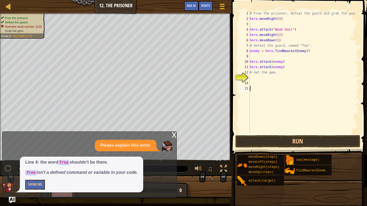
click at [287, 96] on div "# Free the prisoner, defeat the guard and grab the gem. hero . moveRight ( 1 ) …" at bounding box center [303, 78] width 110 height 134
click at [289, 140] on button "Run" at bounding box center [297, 141] width 125 height 12
type textarea "hero.attack("Two")"
click at [281, 77] on div "# Free the prisoner, defeat the guard and grab the gem. hero . moveRight ( 1 ) …" at bounding box center [303, 78] width 110 height 134
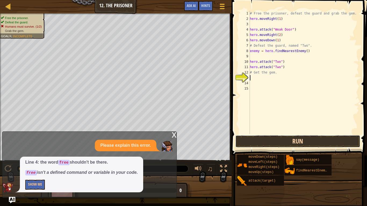
click at [291, 140] on button "Run" at bounding box center [297, 141] width 125 height 12
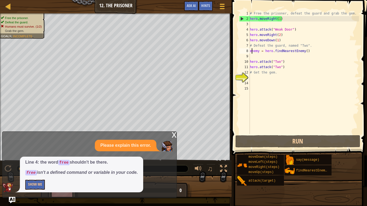
click at [252, 51] on div "# Free the prisoner, defeat the guard and grab the gem. hero . moveRight ( 1 ) …" at bounding box center [303, 78] width 110 height 134
type textarea "enemy = hero.findNearestEnemy()"
click at [252, 51] on div "# Free the prisoner, defeat the guard and grab the gem. hero . moveRight ( 1 ) …" at bounding box center [303, 78] width 110 height 134
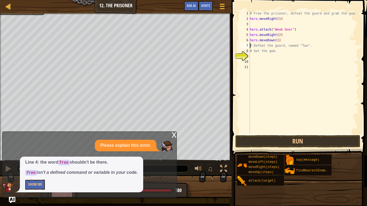
type textarea "hero.moveDown(1)"
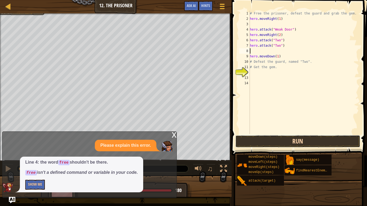
click at [308, 142] on button "Run" at bounding box center [297, 141] width 125 height 12
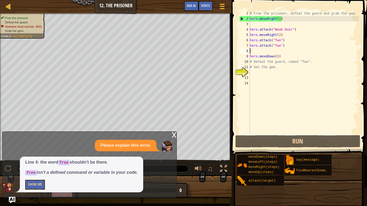
type textarea "hero.moveDown(1)"
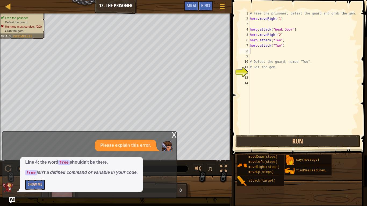
type textarea "hero.attack("Two")"
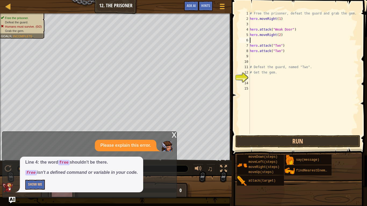
paste textarea "hero.moveDown(1)"
type textarea "hero.moveDown(1)"
click at [288, 141] on button "Run" at bounding box center [297, 141] width 125 height 12
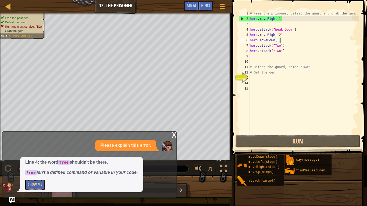
click at [265, 55] on div "# Free the prisoner, defeat the guard and grab the gem. hero . moveRight ( 1 ) …" at bounding box center [303, 78] width 110 height 134
type textarea "hero.attack("Two")"
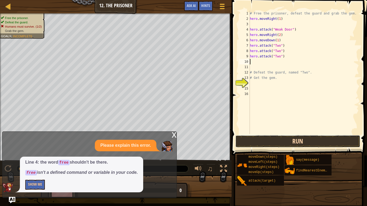
click at [293, 138] on button "Run" at bounding box center [297, 141] width 125 height 12
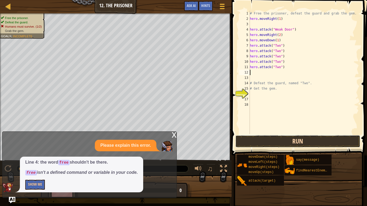
click at [265, 142] on button "Run" at bounding box center [297, 141] width 125 height 12
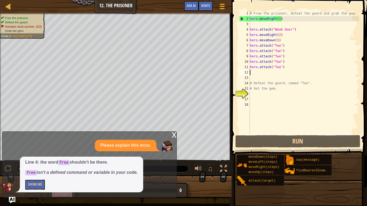
click at [252, 58] on div "# Free the prisoner, defeat the guard and grab the gem. hero . moveRight ( 1 ) …" at bounding box center [303, 78] width 110 height 134
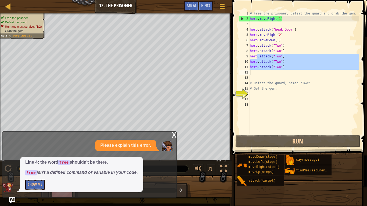
type textarea "hero"
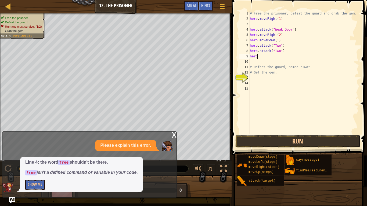
click at [260, 79] on div "# Free the prisoner, defeat the guard and grab the gem. hero . moveRight ( 1 ) …" at bounding box center [303, 78] width 110 height 134
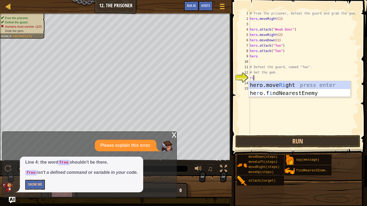
type textarea "right"
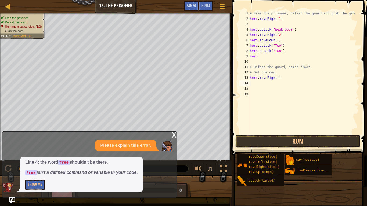
click at [277, 79] on div "# Free the prisoner, defeat the guard and grab the gem. hero . moveRight ( 1 ) …" at bounding box center [303, 78] width 110 height 134
click at [292, 144] on button "Run" at bounding box center [297, 141] width 125 height 12
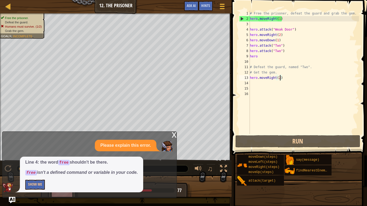
click at [278, 40] on div "# Free the prisoner, defeat the guard and grab the gem. hero . moveRight ( 1 ) …" at bounding box center [303, 78] width 110 height 134
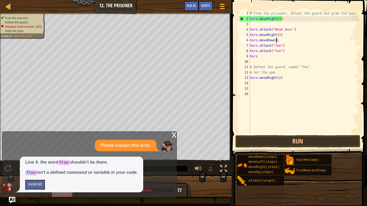
scroll to position [2, 4]
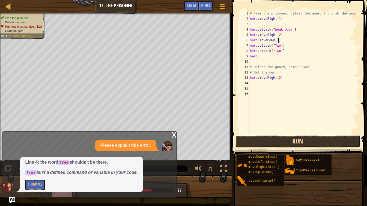
click at [278, 145] on button "Run" at bounding box center [297, 141] width 125 height 12
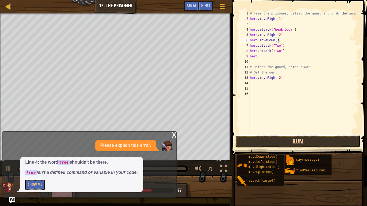
click at [317, 140] on button "Run" at bounding box center [297, 141] width 125 height 12
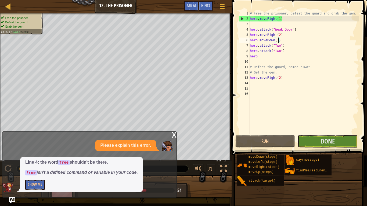
click at [173, 136] on div "x" at bounding box center [173, 134] width 5 height 5
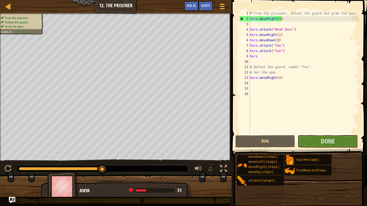
click at [280, 79] on div "# Free the prisoner, defeat the guard and grab the gem. hero . moveRight ( 1 ) …" at bounding box center [303, 78] width 110 height 134
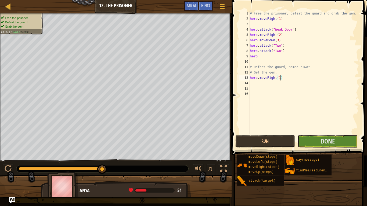
click at [261, 56] on div "# Free the prisoner, defeat the guard and grab the gem. hero . moveRight ( 1 ) …" at bounding box center [303, 78] width 110 height 134
type textarea "h"
click at [324, 141] on span "Done" at bounding box center [327, 141] width 14 height 9
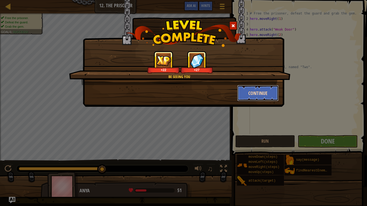
click at [267, 96] on button "Continue" at bounding box center [258, 93] width 42 height 16
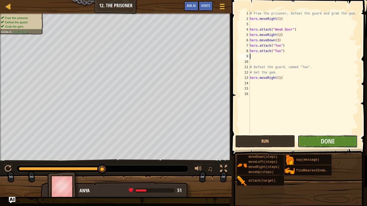
click at [315, 139] on button "Done" at bounding box center [327, 141] width 60 height 12
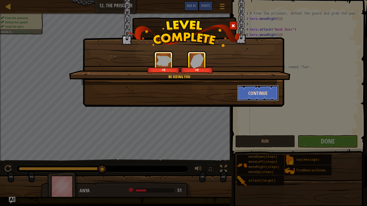
click at [247, 91] on button "Continue" at bounding box center [258, 93] width 42 height 16
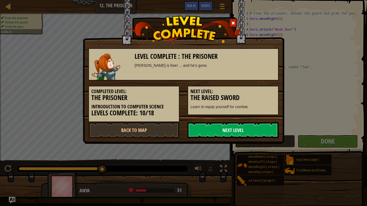
click at [248, 135] on link "Next Level" at bounding box center [232, 130] width 91 height 16
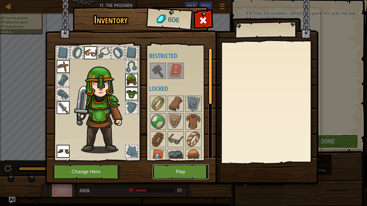
click at [189, 165] on button "Play" at bounding box center [180, 172] width 56 height 15
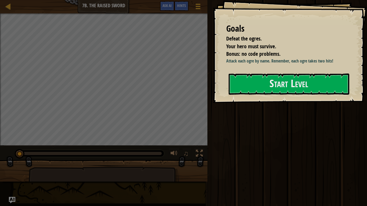
click at [272, 168] on div "Run Submit Done" at bounding box center [286, 101] width 161 height 203
click at [276, 83] on button "Start Level" at bounding box center [288, 84] width 120 height 21
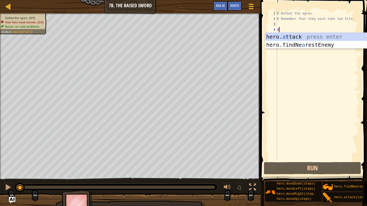
scroll to position [2, 0]
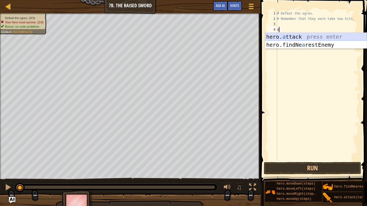
click at [316, 38] on div "hero. a ttack press enter hero.findNe a restEnemy press enter" at bounding box center [315, 49] width 101 height 32
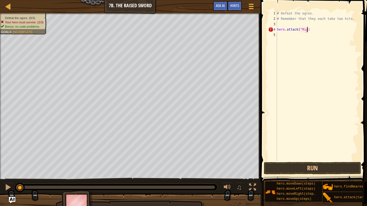
scroll to position [2, 4]
type textarea "hero.attack("Rig")"
click at [284, 35] on div "# Defeat the ogres. # Remember that they each take two hits. hero . attack ( "R…" at bounding box center [317, 91] width 83 height 161
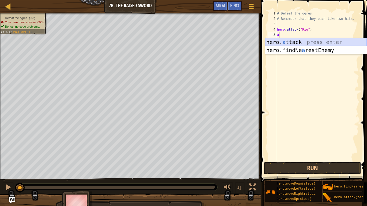
click at [295, 39] on div "hero. a ttack press enter hero.findNe a restEnemy press enter" at bounding box center [315, 54] width 101 height 32
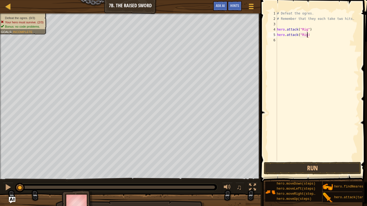
scroll to position [2, 4]
type textarea "hero.attack("Rig")"
click at [280, 41] on div "# Defeat the ogres. # Remember that they each take two hits. hero . attack ( "R…" at bounding box center [317, 91] width 83 height 161
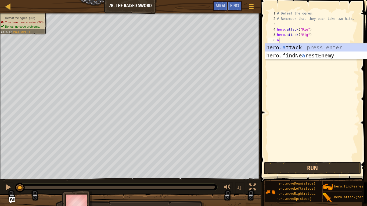
scroll to position [2, 0]
click at [276, 45] on div "hero. at tack press enter hero.findNe a res t Enemy press enter" at bounding box center [315, 59] width 101 height 32
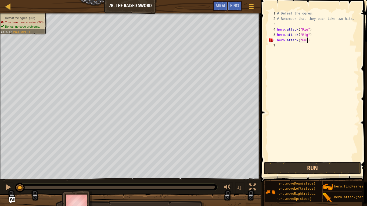
scroll to position [2, 5]
type textarea "hero.attack("Gurt")"
click at [291, 47] on div "# Defeat the ogres. # Remember that they each take two hits. hero . attack ( "R…" at bounding box center [317, 91] width 83 height 161
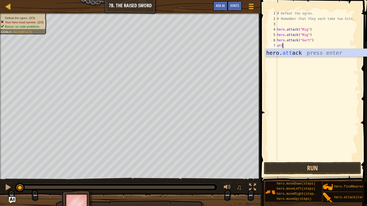
scroll to position [2, 1]
click at [323, 51] on div "hero. att ack press enter" at bounding box center [315, 61] width 101 height 24
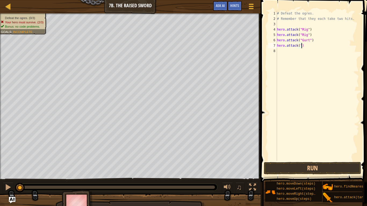
scroll to position [2, 3]
type textarea "hero.attack("Gurt")"
click at [281, 53] on div "# Defeat the ogres. # Remember that they each take two hits. hero . attack ( "R…" at bounding box center [317, 91] width 83 height 161
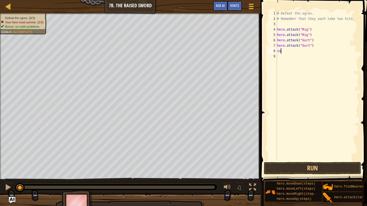
type textarea "z"
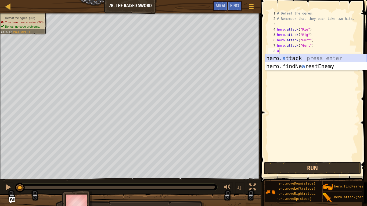
click at [291, 57] on div "hero. a ttack press enter hero.findNe a restEnemy press enter" at bounding box center [315, 70] width 101 height 32
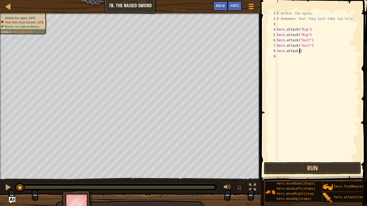
scroll to position [2, 3]
type textarea "hero.attack("Ack")"
click at [286, 60] on div "# Defeat the ogres. # Remember that they each take two hits. hero . attack ( "R…" at bounding box center [317, 91] width 83 height 161
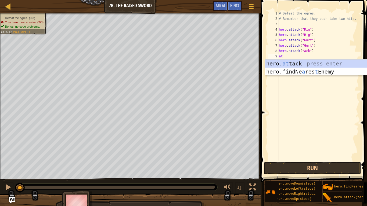
type textarea "att"
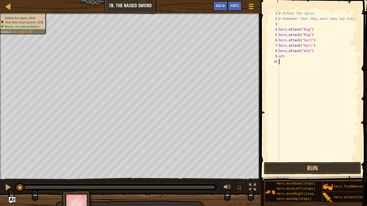
click at [289, 59] on div "# Defeat the ogres. # Remember that they each take two hits. hero . attack ( "R…" at bounding box center [317, 91] width 81 height 161
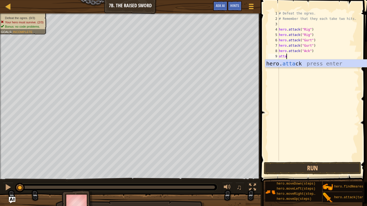
scroll to position [2, 1]
click at [293, 65] on div "hero. [PERSON_NAME] press enter" at bounding box center [315, 72] width 101 height 24
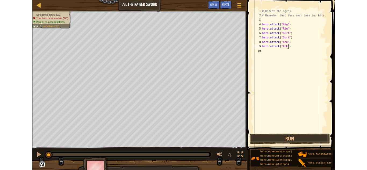
scroll to position [2, 5]
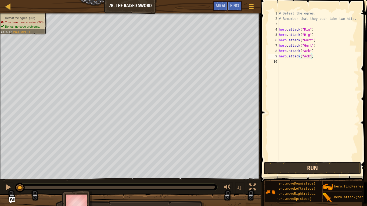
type textarea "hero.attack("Ack")"
click at [292, 170] on button "Run" at bounding box center [312, 168] width 97 height 12
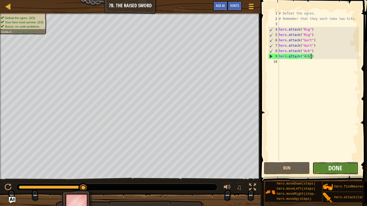
click at [340, 169] on span "Done" at bounding box center [335, 168] width 14 height 9
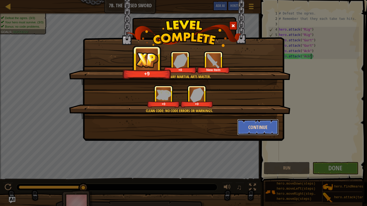
click at [253, 123] on button "Continue" at bounding box center [258, 127] width 42 height 16
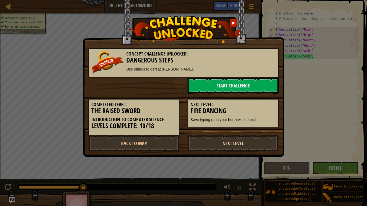
click at [241, 142] on link "Next Level" at bounding box center [232, 143] width 91 height 16
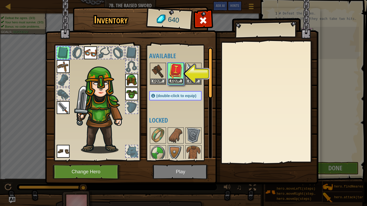
click at [179, 78] on button "Equip" at bounding box center [175, 81] width 15 height 6
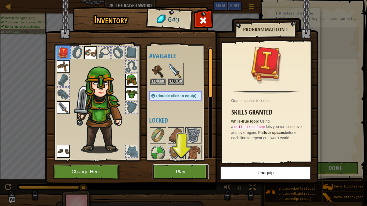
click at [189, 170] on button "Play" at bounding box center [180, 172] width 56 height 15
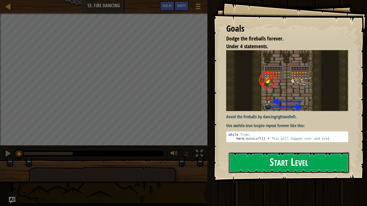
click at [309, 158] on button "Start Level" at bounding box center [288, 162] width 120 height 21
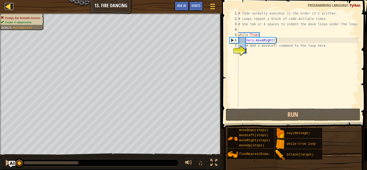
click at [7, 8] on div at bounding box center [8, 6] width 7 height 7
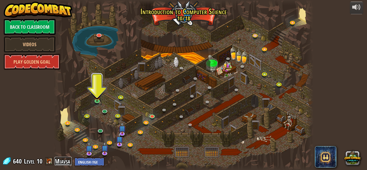
click at [55, 161] on link "Miavsa" at bounding box center [62, 161] width 17 height 9
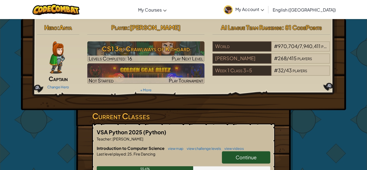
click at [264, 9] on span "My Account" at bounding box center [249, 9] width 29 height 6
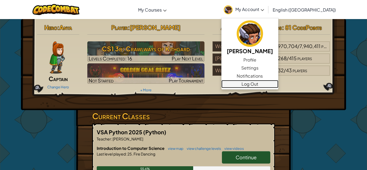
click at [275, 85] on link "Log Out" at bounding box center [249, 84] width 57 height 8
